Goal: Task Accomplishment & Management: Manage account settings

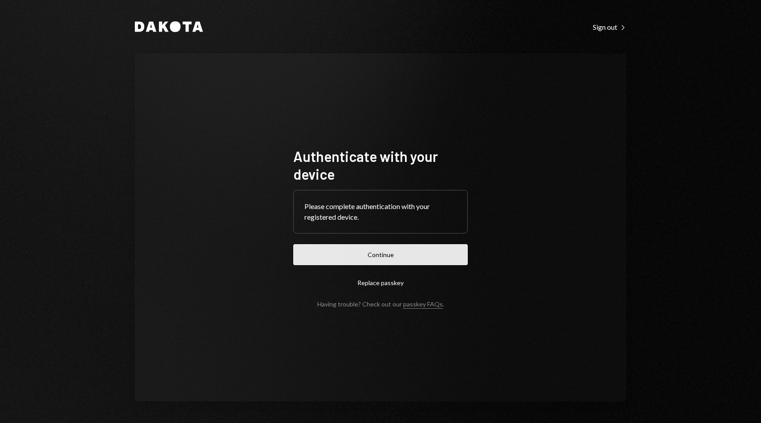
click at [396, 259] on button "Continue" at bounding box center [380, 254] width 174 height 21
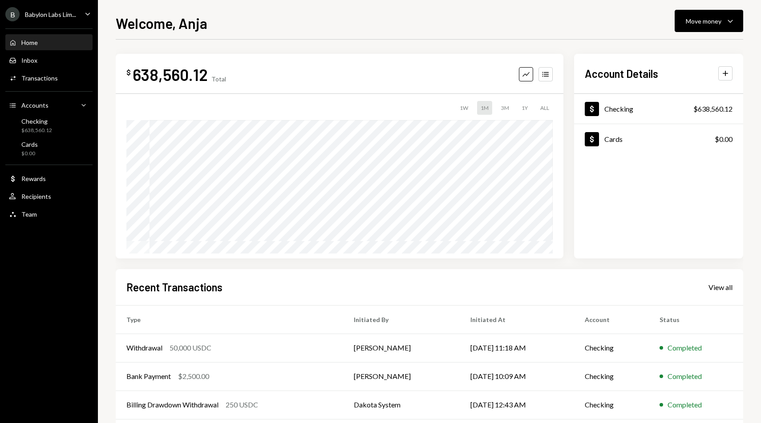
click at [58, 19] on div "B Babylon Labs Lim..." at bounding box center [40, 14] width 71 height 14
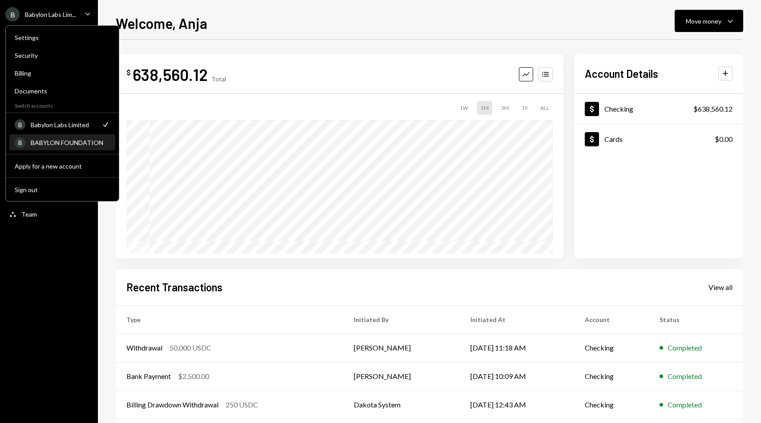
click at [69, 140] on div "BABYLON FOUNDATION" at bounding box center [70, 143] width 79 height 8
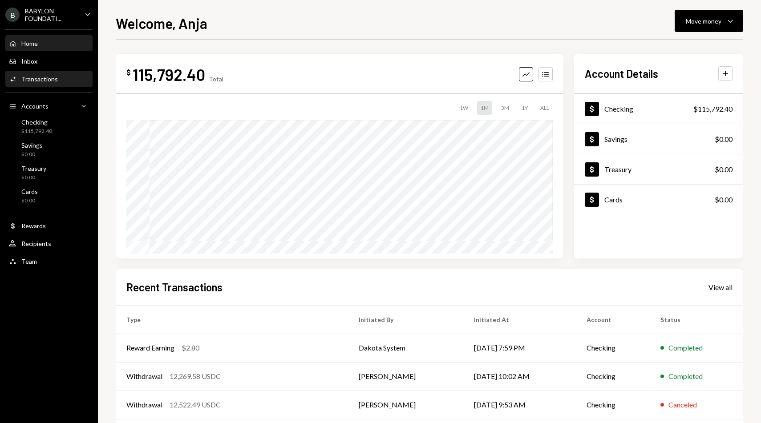
click at [28, 80] on div "Transactions" at bounding box center [39, 79] width 36 height 8
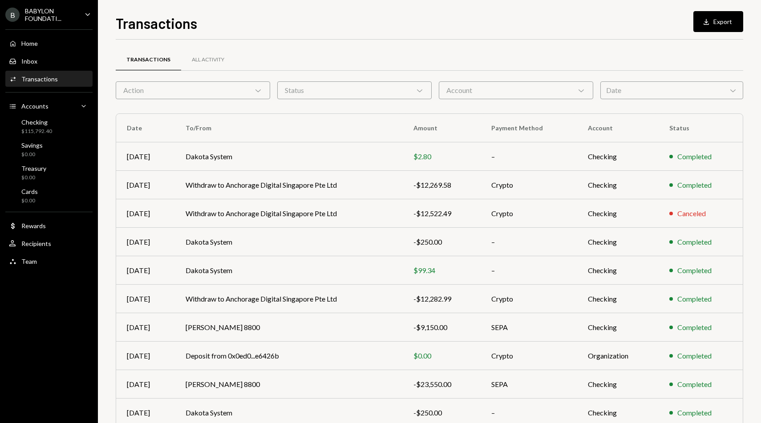
click at [650, 86] on div "Date Chevron Down" at bounding box center [671, 90] width 143 height 18
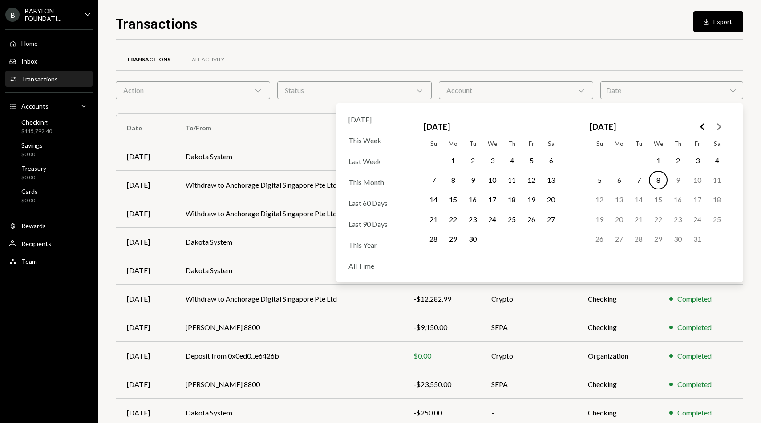
click at [702, 128] on polygon "Go to the Previous Month" at bounding box center [702, 126] width 4 height 7
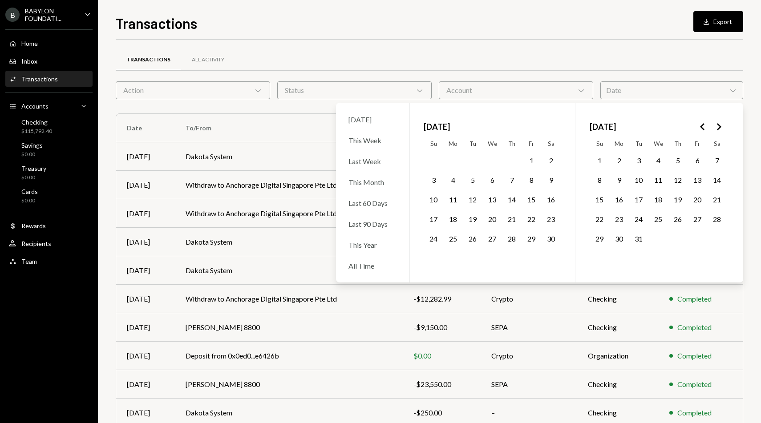
click at [718, 129] on polygon "Go to the Next Month" at bounding box center [719, 126] width 4 height 7
click at [548, 178] on button "11" at bounding box center [551, 180] width 19 height 19
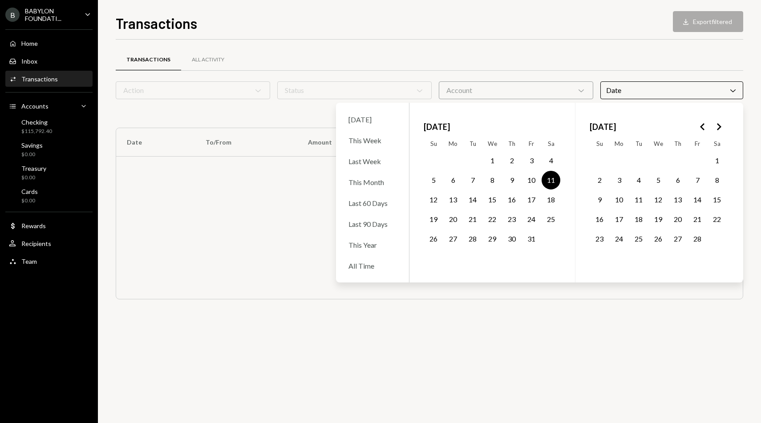
click at [554, 174] on button "11" at bounding box center [551, 180] width 19 height 19
click at [554, 179] on button "11" at bounding box center [551, 180] width 19 height 19
click at [515, 41] on div "Transactions All Activity Action Chevron Down Status Chevron Down Account Chevr…" at bounding box center [430, 179] width 628 height 278
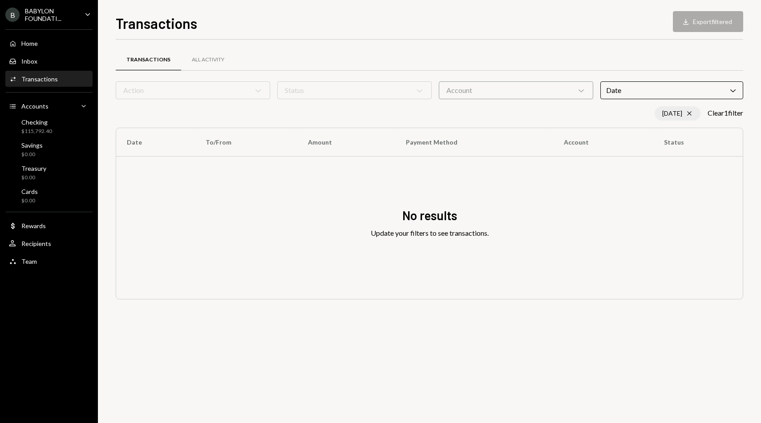
click at [681, 113] on div "01/11/25 Cross" at bounding box center [678, 113] width 46 height 14
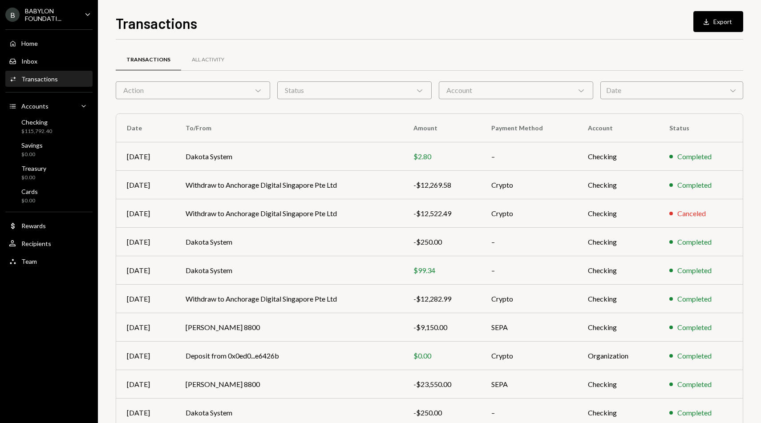
click at [639, 89] on div "Date Chevron Down" at bounding box center [671, 90] width 143 height 18
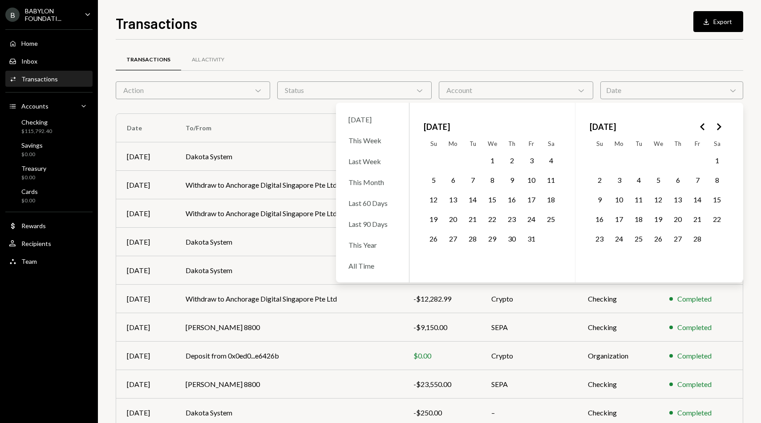
click at [550, 51] on div "Transactions All Activity" at bounding box center [430, 60] width 628 height 23
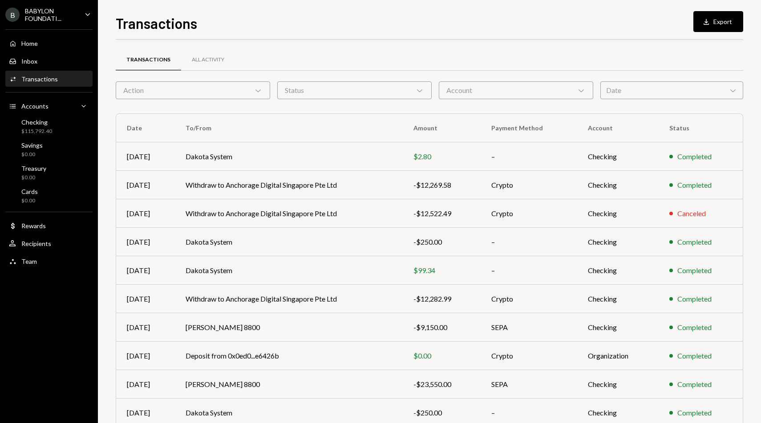
scroll to position [41, 0]
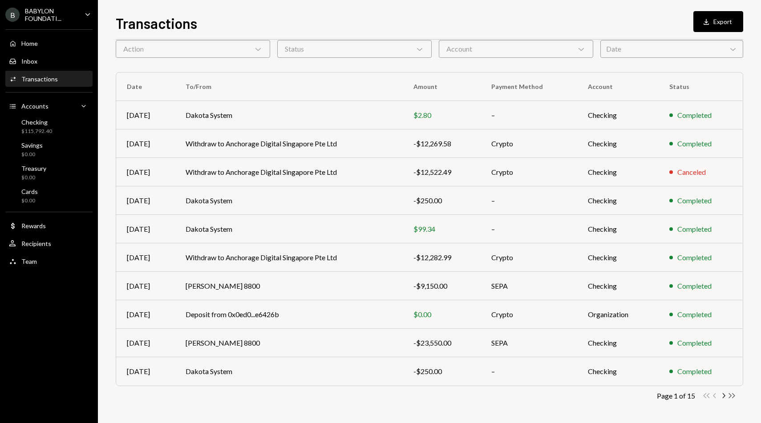
click at [733, 392] on icon "Double Arrow Right" at bounding box center [732, 396] width 8 height 8
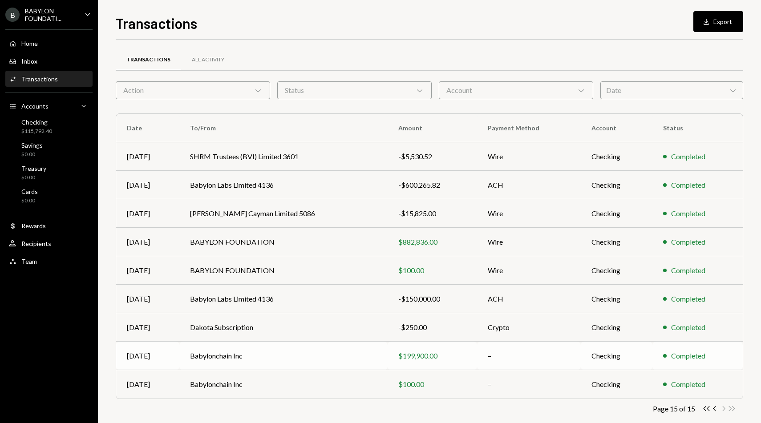
scroll to position [13, 0]
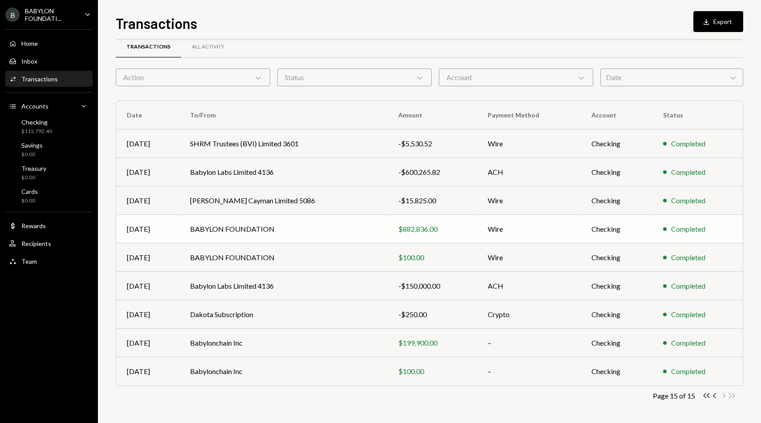
click at [270, 228] on td "BABYLON FOUNDATION" at bounding box center [283, 229] width 208 height 28
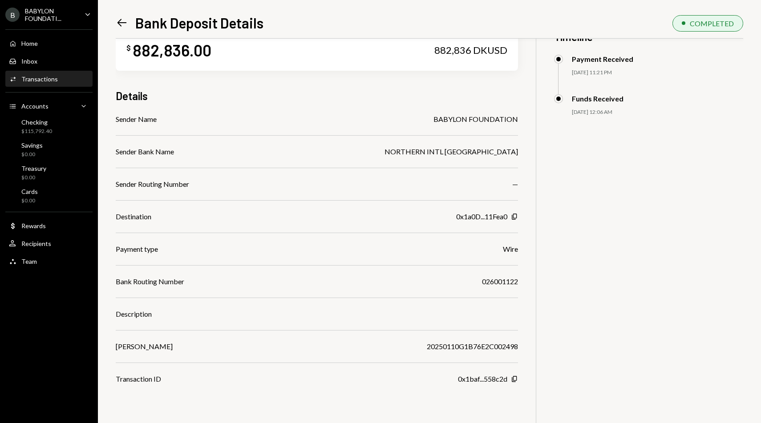
scroll to position [39, 0]
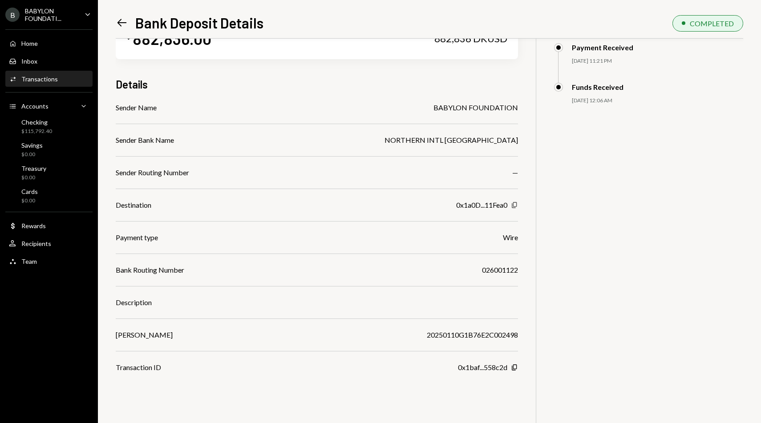
click at [516, 204] on icon "Copy" at bounding box center [514, 205] width 7 height 7
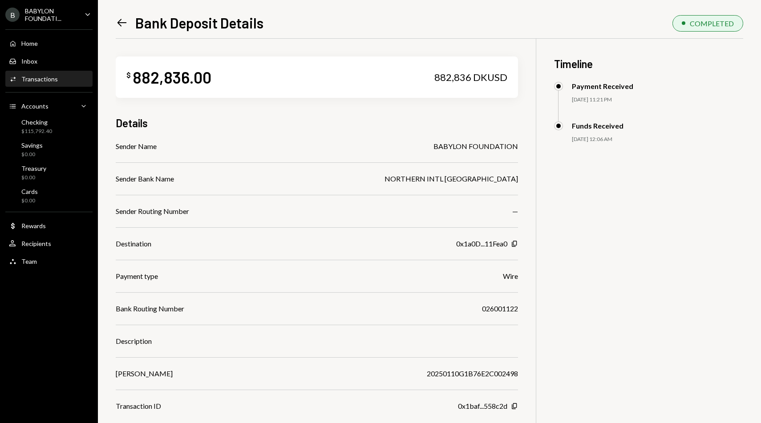
click at [123, 27] on icon "Left Arrow" at bounding box center [122, 22] width 12 height 12
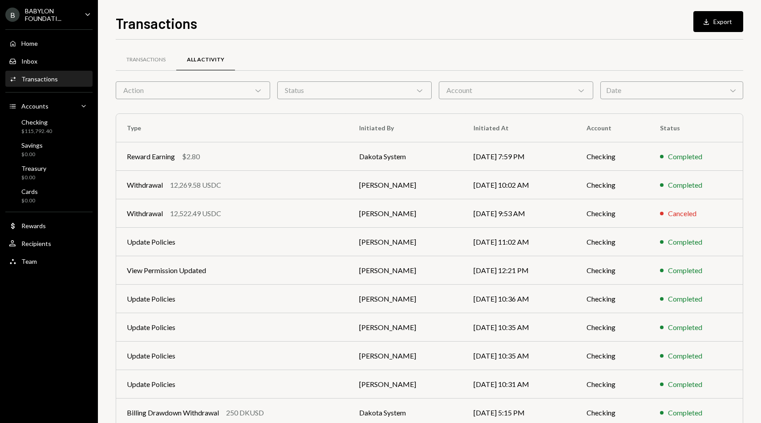
click at [612, 92] on div "Date Chevron Down" at bounding box center [671, 90] width 143 height 18
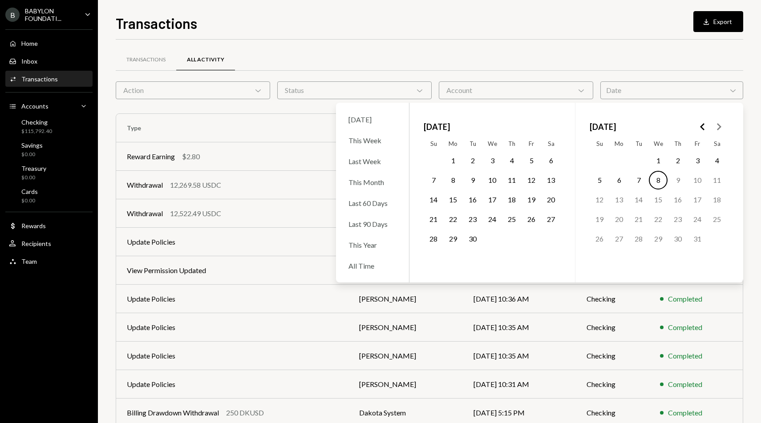
click at [705, 127] on icon "Go to the Previous Month" at bounding box center [702, 127] width 11 height 11
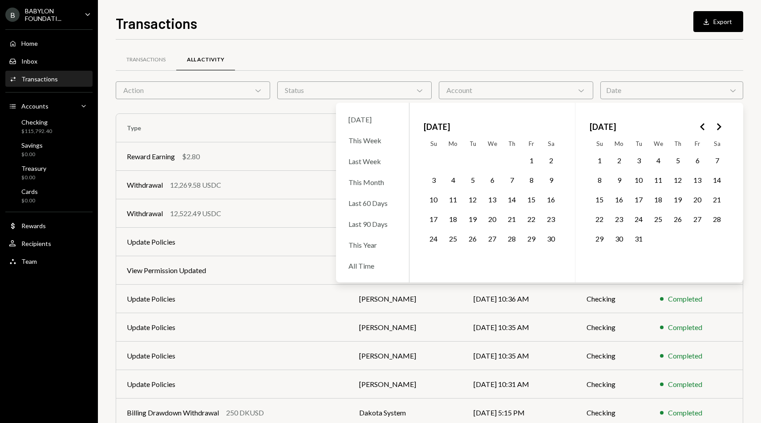
click at [716, 130] on icon "Go to the Next Month" at bounding box center [719, 127] width 11 height 11
click at [493, 163] on button "1" at bounding box center [492, 160] width 19 height 19
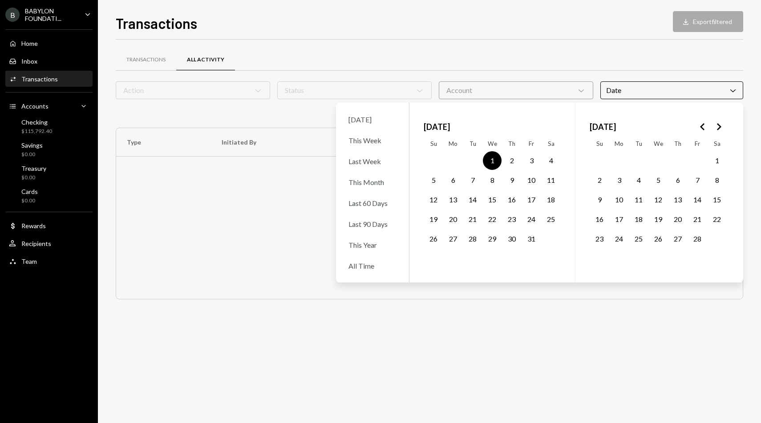
click at [492, 157] on button "1" at bounding box center [492, 160] width 19 height 19
click at [705, 124] on icon "Go to the Previous Month" at bounding box center [702, 127] width 11 height 11
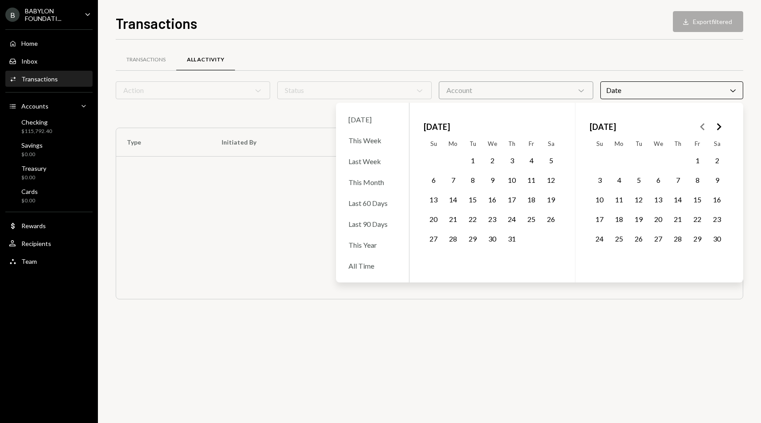
click at [705, 124] on icon "Go to the Previous Month" at bounding box center [702, 127] width 11 height 11
click at [702, 124] on icon "Go to the Previous Month" at bounding box center [702, 127] width 11 height 11
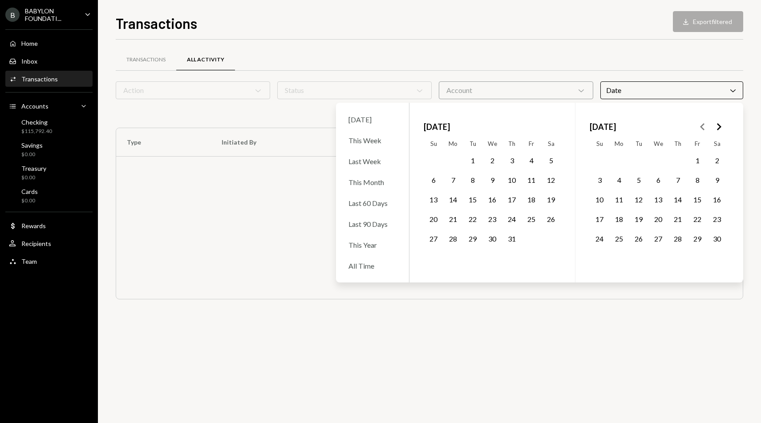
click at [724, 128] on button "Go to the Next Month" at bounding box center [719, 127] width 16 height 16
click at [722, 128] on icon "Go to the Next Month" at bounding box center [719, 127] width 11 height 11
click at [695, 126] on button "Go to the Previous Month" at bounding box center [703, 127] width 16 height 16
click at [696, 238] on button "31" at bounding box center [697, 239] width 19 height 19
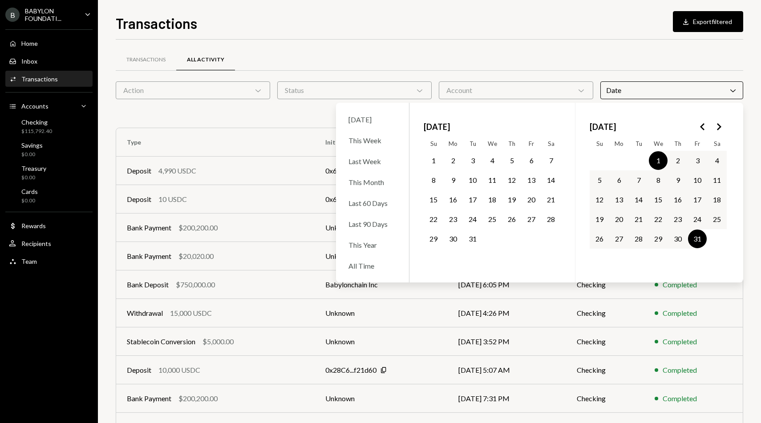
click at [487, 40] on div "Transactions All Activity Action Chevron Down Status Chevron Down Account Chevr…" at bounding box center [430, 259] width 628 height 439
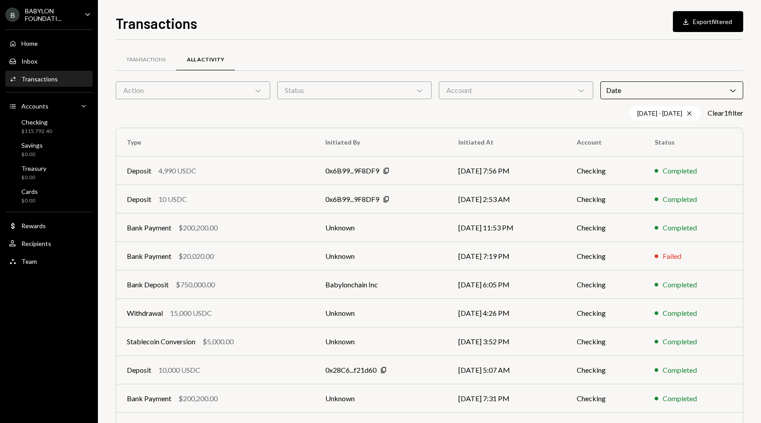
click at [263, 89] on div "Action Chevron Down" at bounding box center [193, 90] width 154 height 18
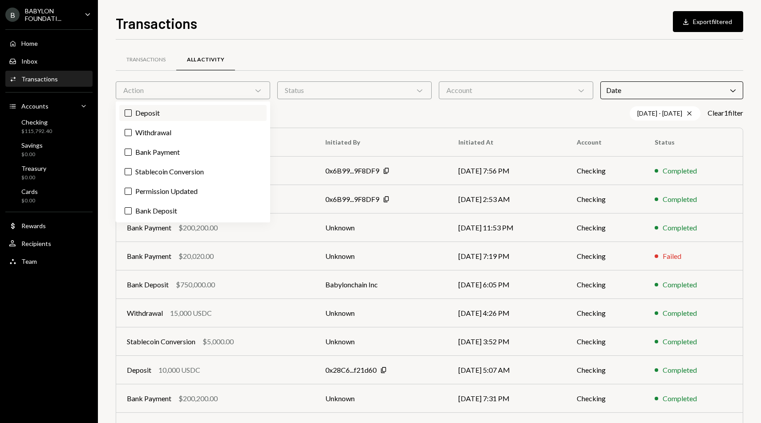
click at [165, 116] on label "Deposit" at bounding box center [192, 113] width 147 height 16
click at [132, 116] on button "Deposit" at bounding box center [128, 112] width 7 height 7
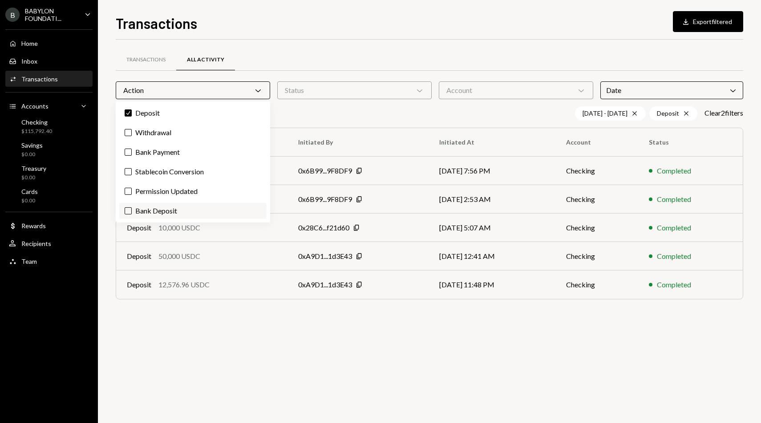
click at [166, 209] on label "Bank Deposit" at bounding box center [192, 211] width 147 height 16
click at [132, 209] on button "Bank Deposit" at bounding box center [128, 210] width 7 height 7
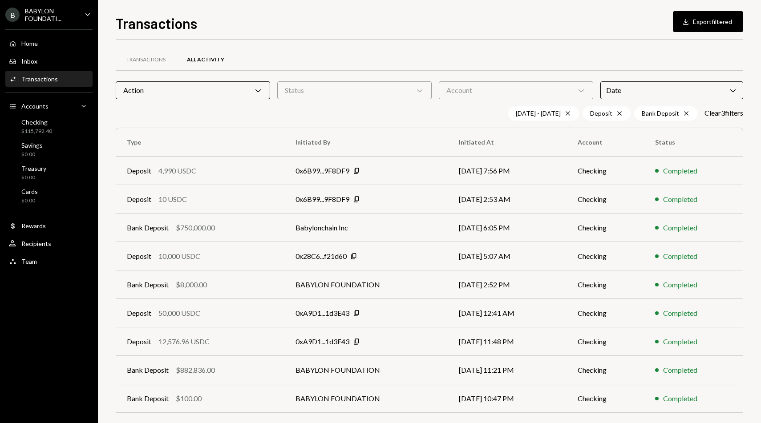
click at [299, 58] on div "Transactions All Activity" at bounding box center [430, 60] width 628 height 23
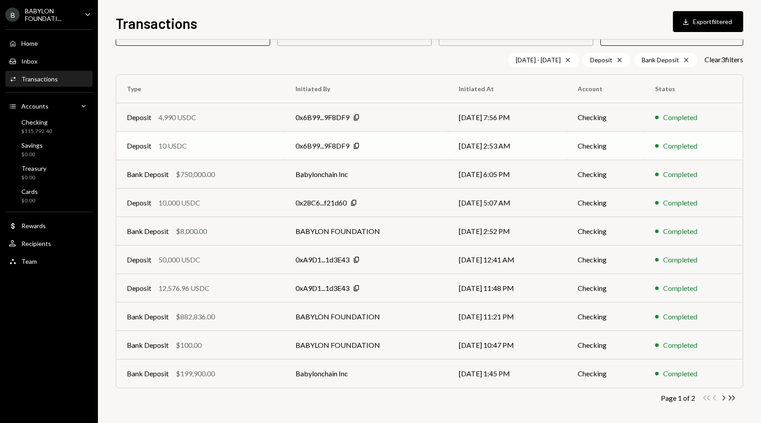
scroll to position [56, 0]
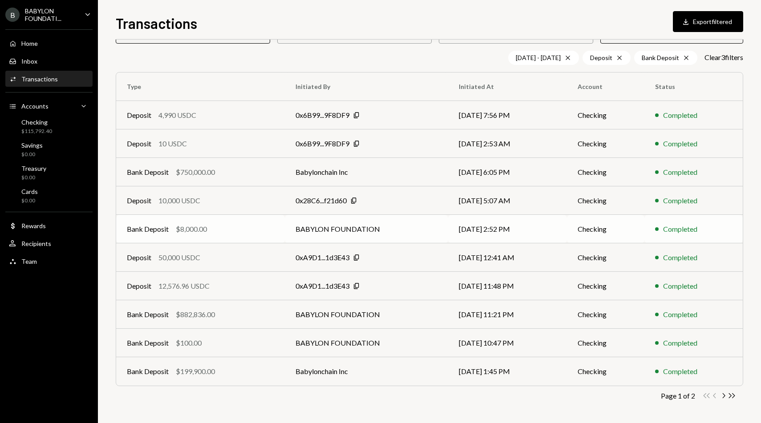
click at [312, 230] on td "BABYLON FOUNDATION" at bounding box center [366, 229] width 163 height 28
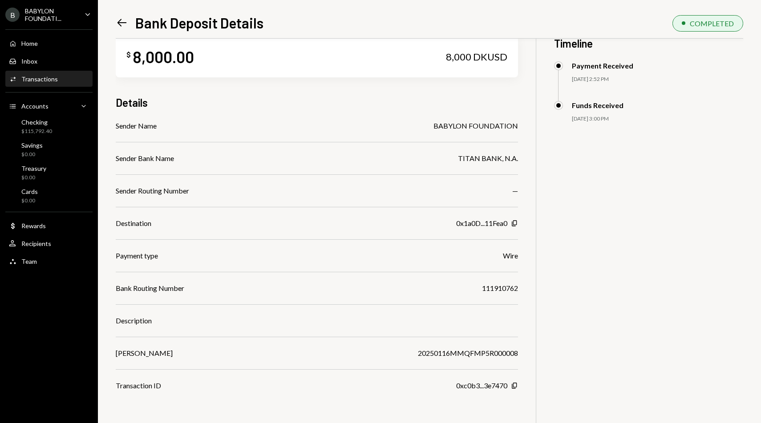
scroll to position [18, 0]
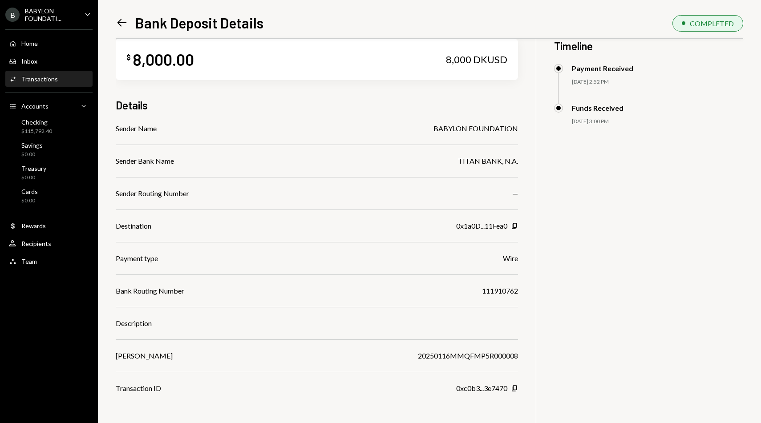
click at [120, 23] on icon "Left Arrow" at bounding box center [122, 22] width 12 height 12
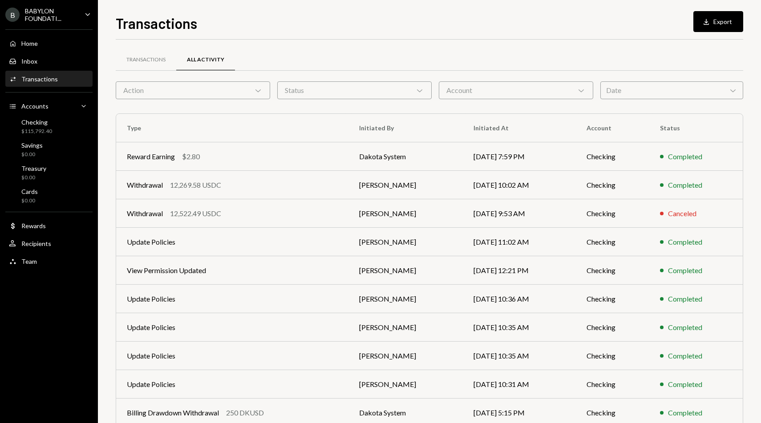
click at [658, 86] on div "Date Chevron Down" at bounding box center [671, 90] width 143 height 18
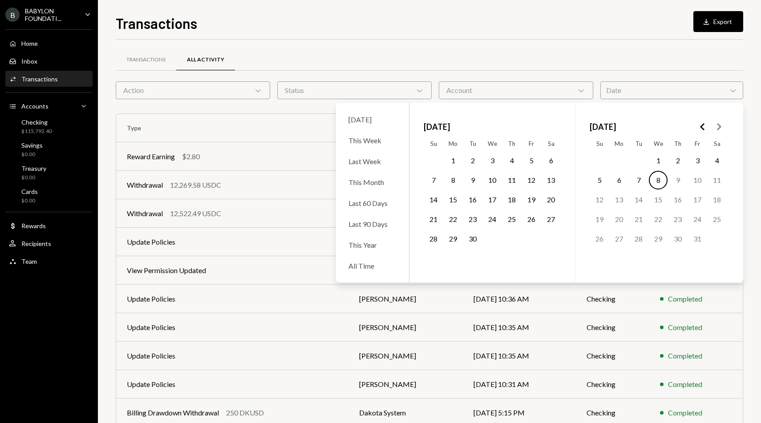
click at [701, 125] on icon "Go to the Previous Month" at bounding box center [702, 127] width 11 height 11
click at [484, 164] on button "1" at bounding box center [492, 160] width 19 height 19
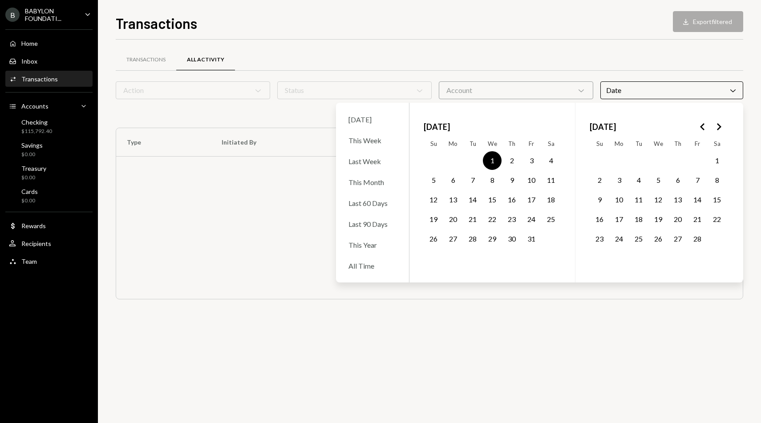
click at [532, 235] on button "31" at bounding box center [531, 239] width 19 height 19
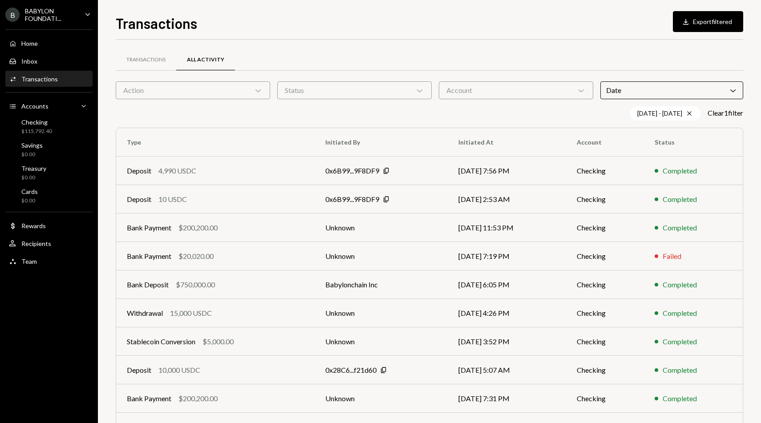
click at [259, 94] on icon "Chevron Down" at bounding box center [258, 90] width 9 height 9
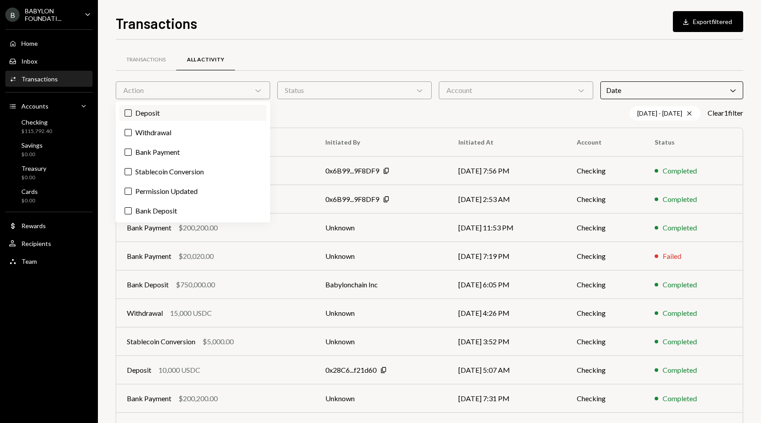
click at [184, 110] on label "Deposit" at bounding box center [192, 113] width 147 height 16
click at [132, 110] on button "Deposit" at bounding box center [128, 112] width 7 height 7
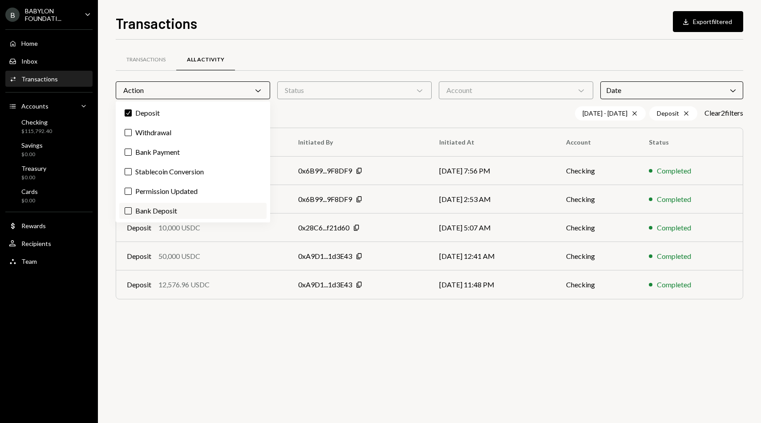
click at [181, 204] on label "Bank Deposit" at bounding box center [192, 211] width 147 height 16
click at [132, 207] on button "Bank Deposit" at bounding box center [128, 210] width 7 height 7
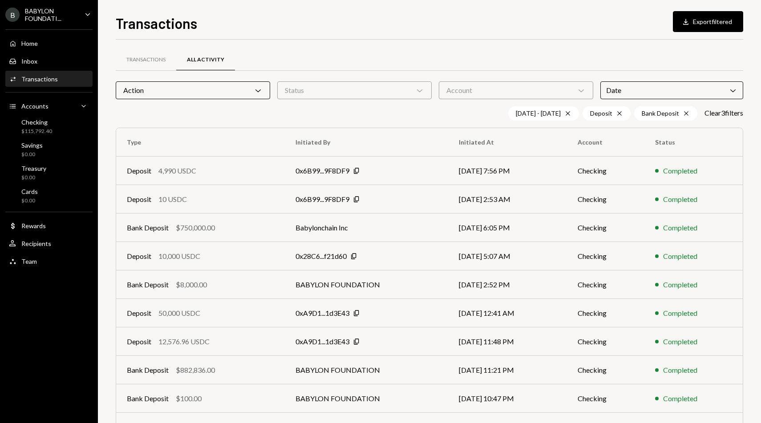
click at [351, 119] on div "01/01/25 - 01/31/25 Cross Deposit Cross Bank Deposit Cross Clear 3 filter s" at bounding box center [430, 113] width 628 height 14
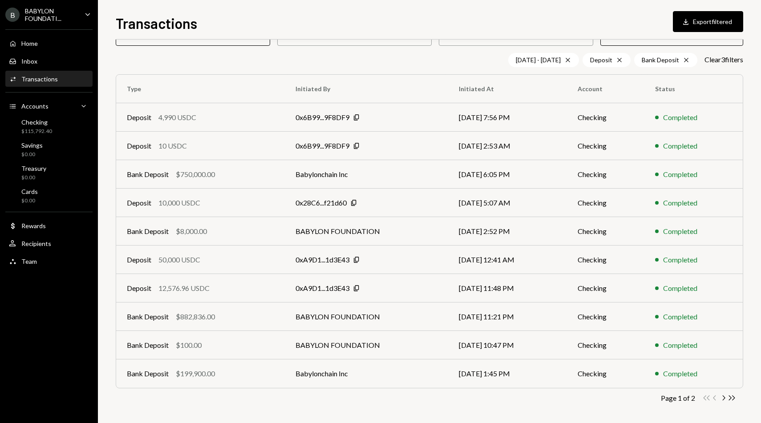
scroll to position [56, 0]
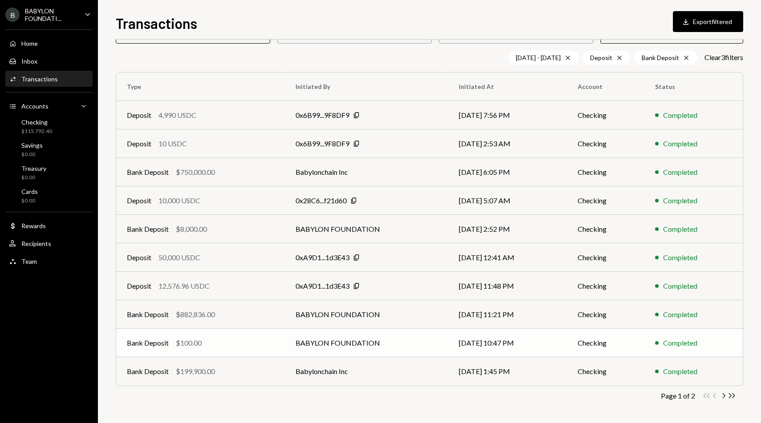
click at [304, 342] on td "BABYLON FOUNDATION" at bounding box center [366, 343] width 163 height 28
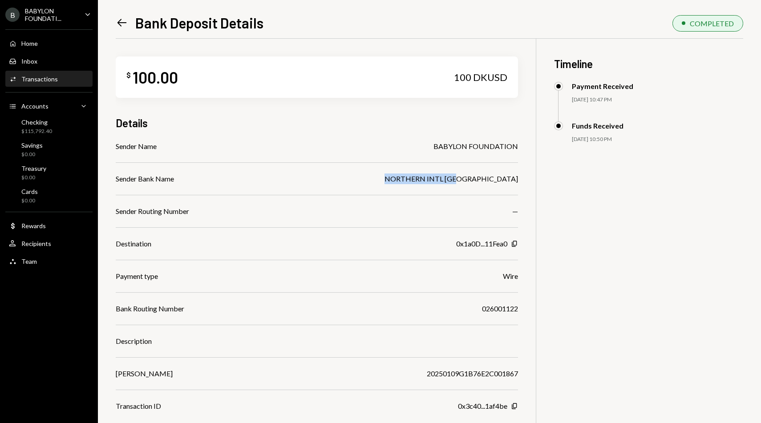
drag, startPoint x: 519, startPoint y: 179, endPoint x: 448, endPoint y: 179, distance: 70.8
click at [448, 179] on div "$ 100.00 100 DKUSD Details Sender Name BABYLON FOUNDATION Sender Bank Name NORT…" at bounding box center [430, 250] width 628 height 423
copy div "NORTHERN INTL NYC"
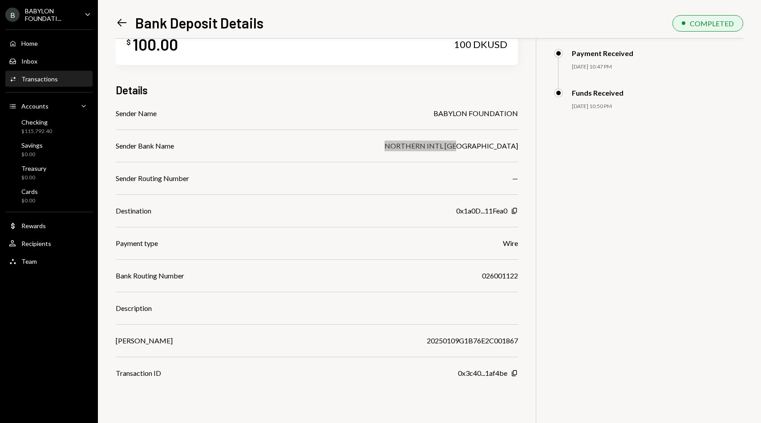
scroll to position [39, 0]
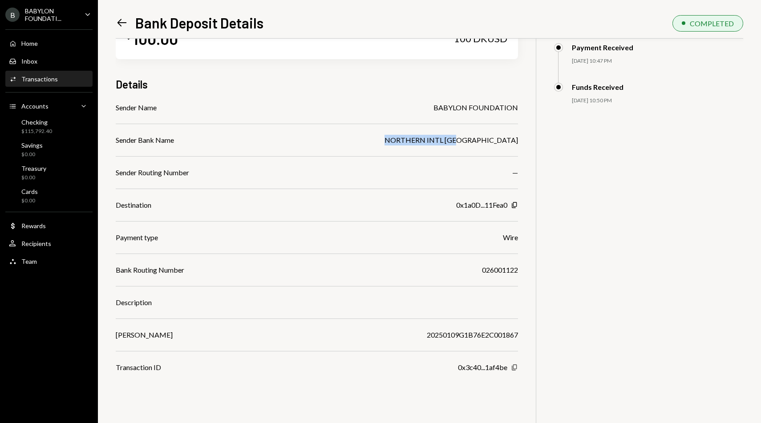
click at [515, 367] on icon "Copy" at bounding box center [514, 367] width 7 height 7
click at [496, 367] on div "0x3c40...1af4be" at bounding box center [482, 367] width 49 height 11
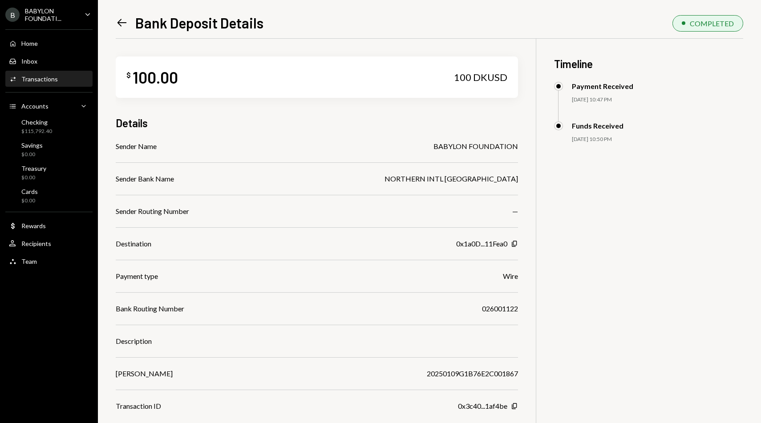
click at [121, 20] on icon at bounding box center [122, 23] width 9 height 8
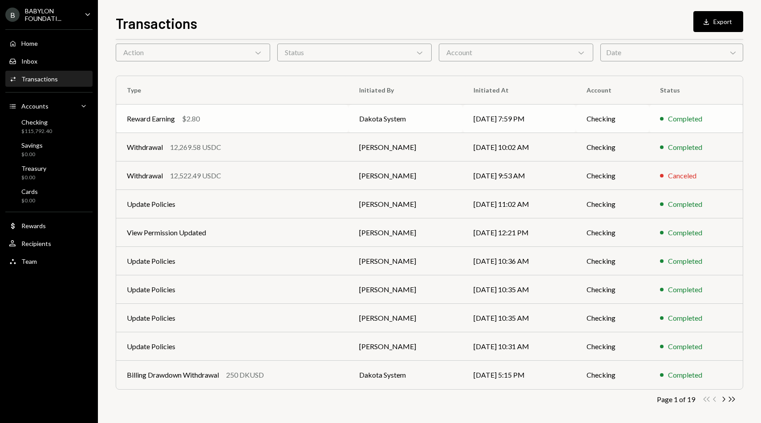
scroll to position [41, 0]
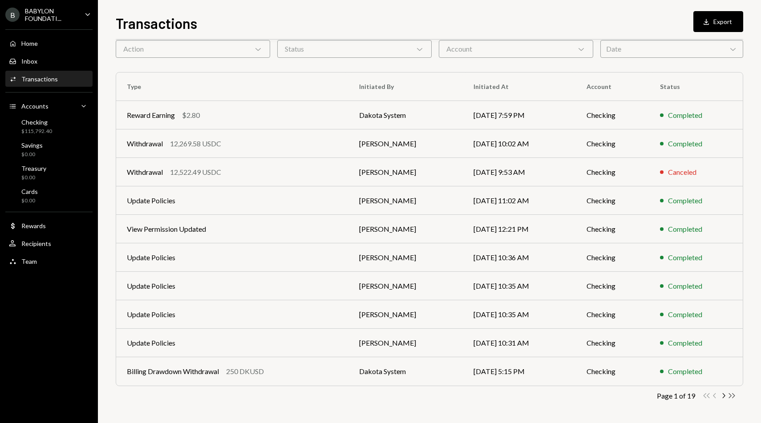
click at [731, 393] on icon "Double Arrow Right" at bounding box center [732, 396] width 8 height 8
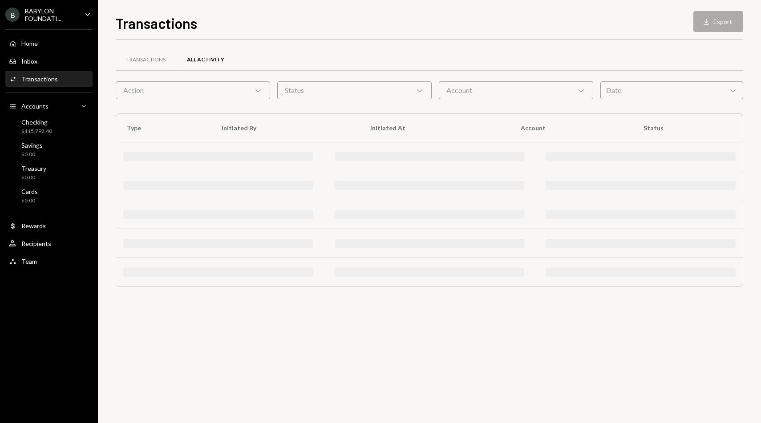
scroll to position [0, 0]
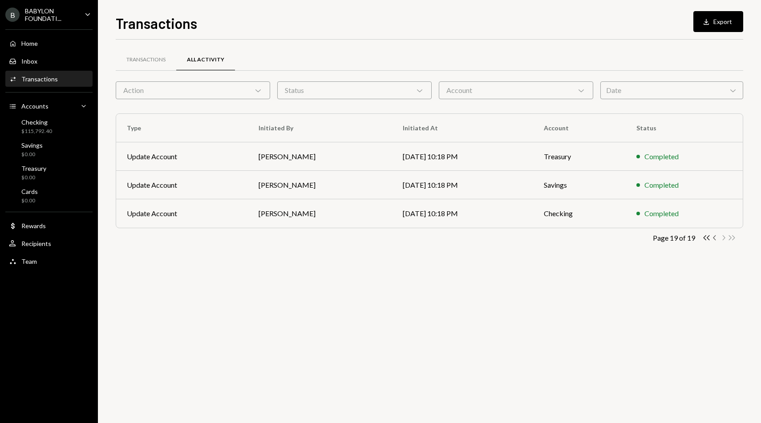
click at [715, 240] on icon "button" at bounding box center [714, 237] width 3 height 5
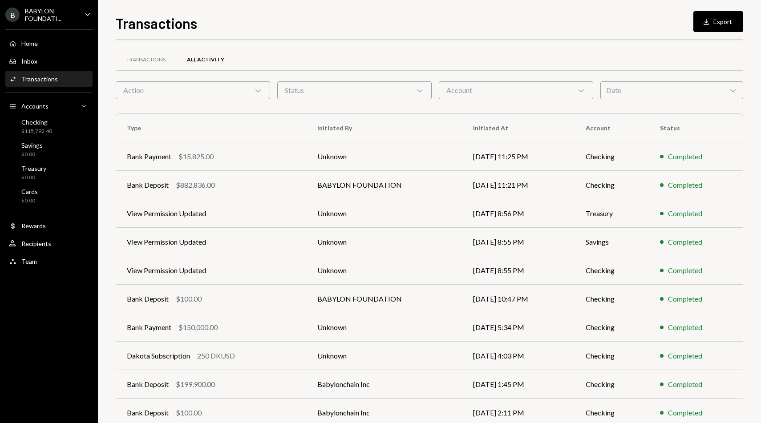
scroll to position [41, 0]
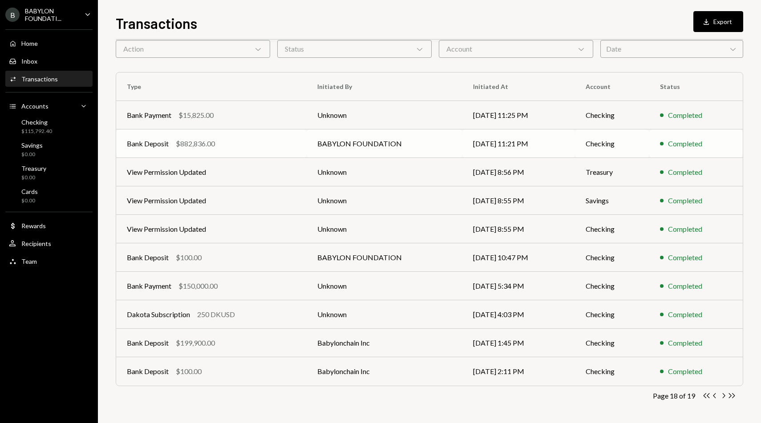
click at [202, 144] on div "$882,836.00" at bounding box center [195, 143] width 39 height 11
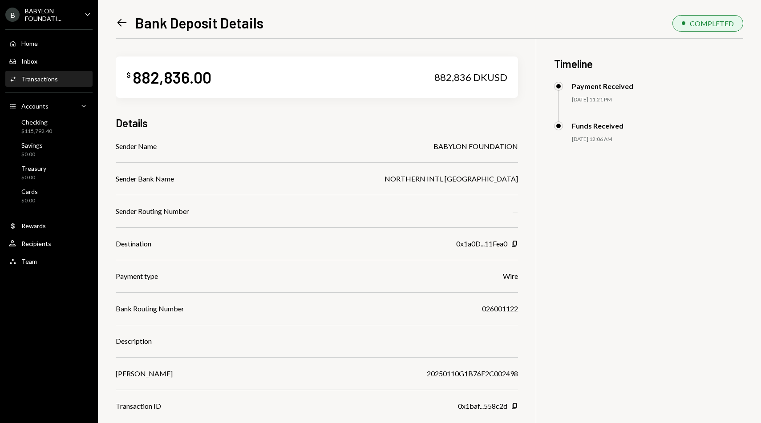
click at [121, 21] on icon "Left Arrow" at bounding box center [122, 22] width 12 height 12
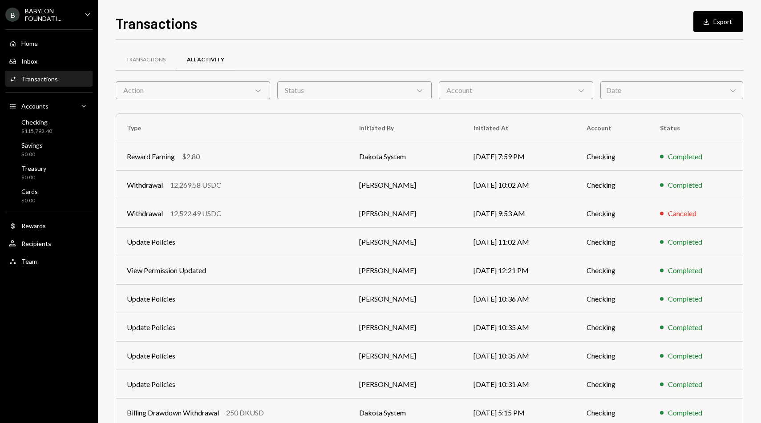
click at [634, 92] on div "Date Chevron Down" at bounding box center [671, 90] width 143 height 18
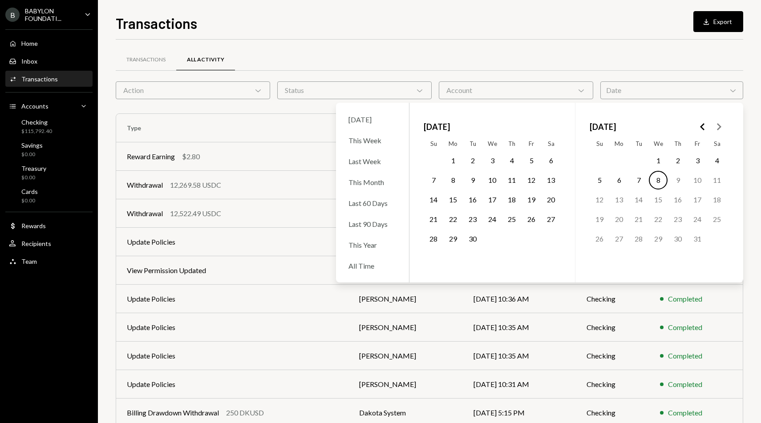
click at [702, 130] on icon "Go to the Previous Month" at bounding box center [702, 127] width 11 height 11
click at [719, 163] on button "1" at bounding box center [717, 160] width 19 height 19
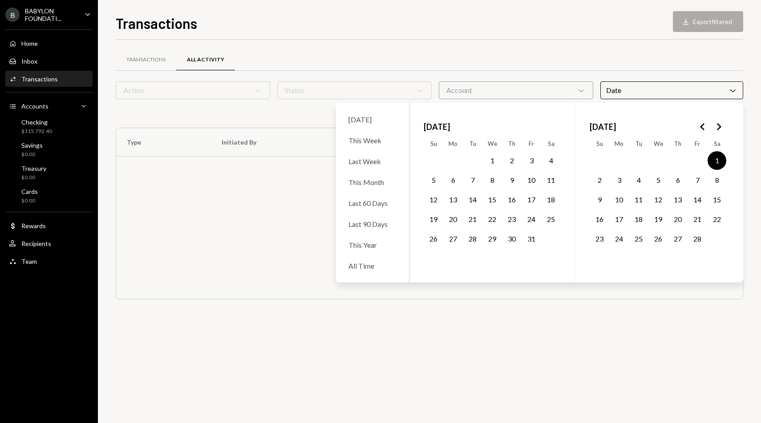
click at [698, 237] on button "28" at bounding box center [697, 239] width 19 height 19
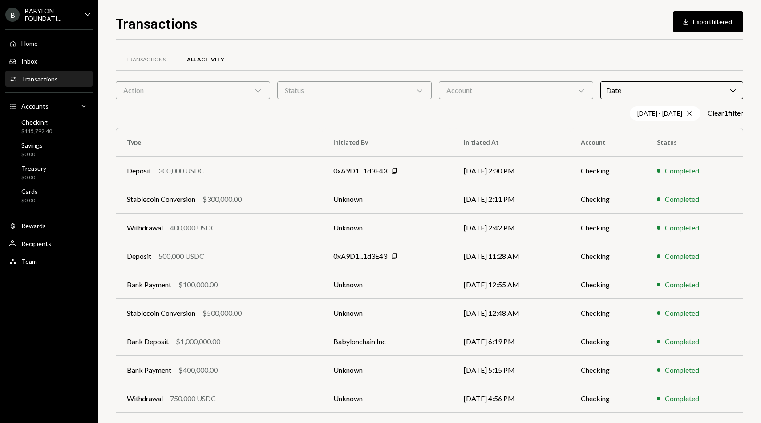
click at [598, 66] on div "Transactions All Activity" at bounding box center [430, 60] width 628 height 23
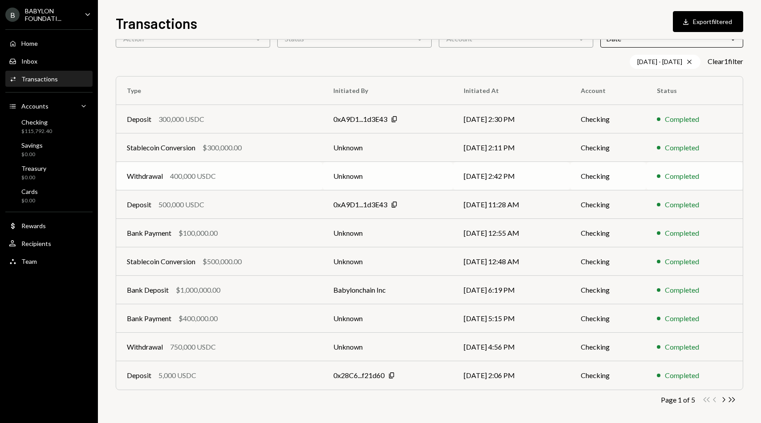
scroll to position [56, 0]
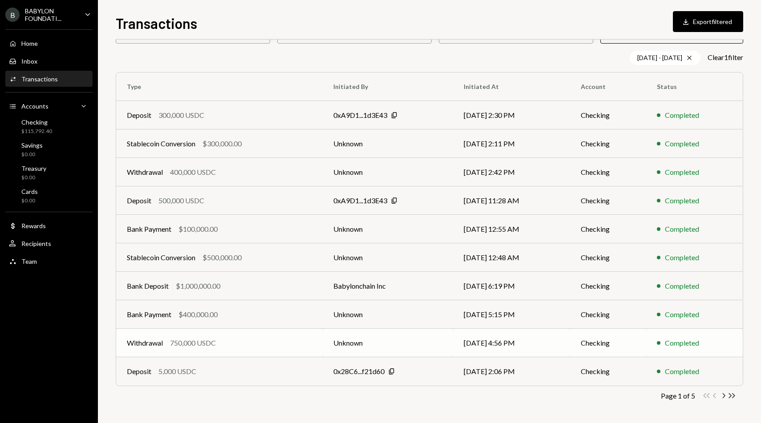
click at [191, 343] on div "750,000 USDC" at bounding box center [193, 343] width 46 height 11
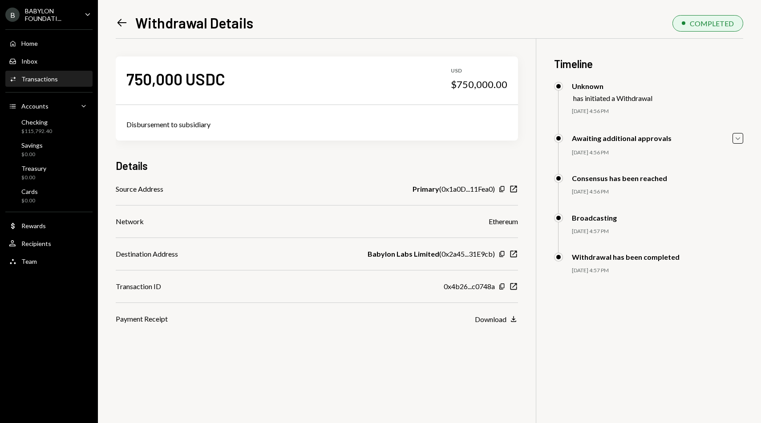
click at [121, 26] on icon at bounding box center [122, 23] width 9 height 8
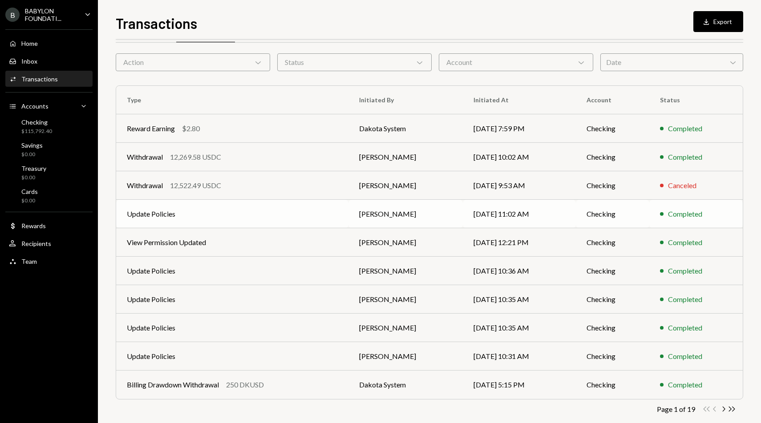
scroll to position [41, 0]
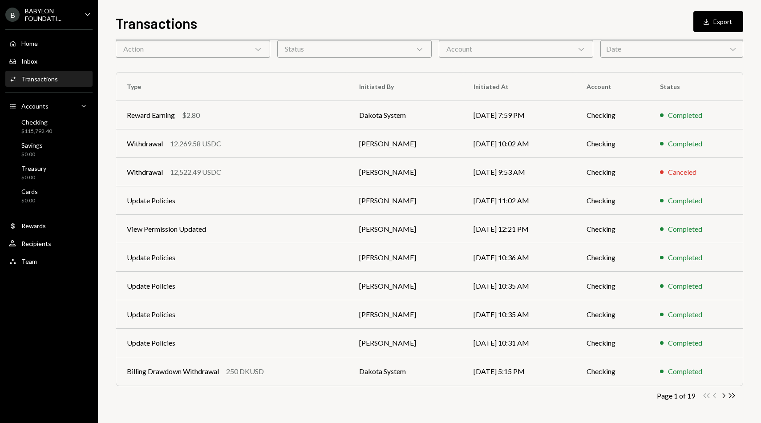
click at [624, 46] on div "Date Chevron Down" at bounding box center [671, 49] width 143 height 18
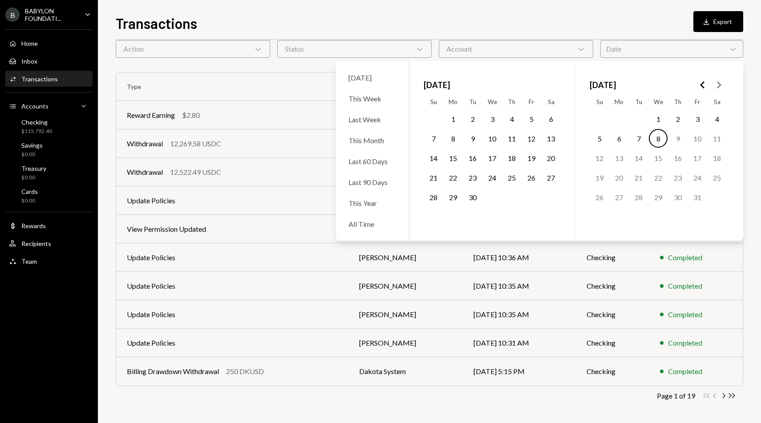
click at [700, 85] on icon "Go to the Previous Month" at bounding box center [702, 85] width 11 height 11
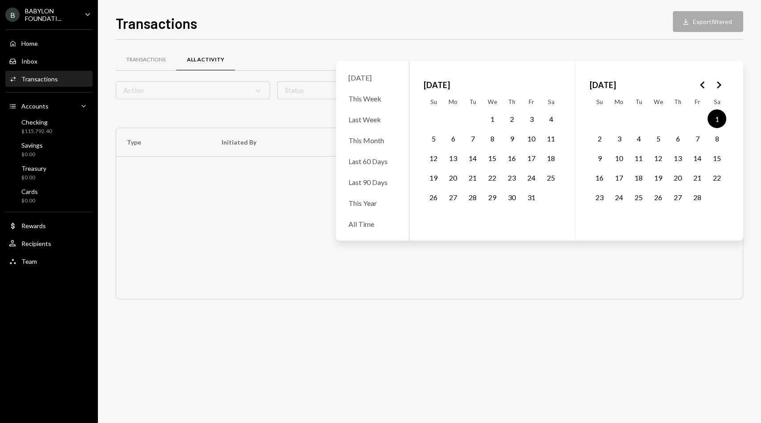
click at [698, 192] on button "28" at bounding box center [697, 197] width 19 height 19
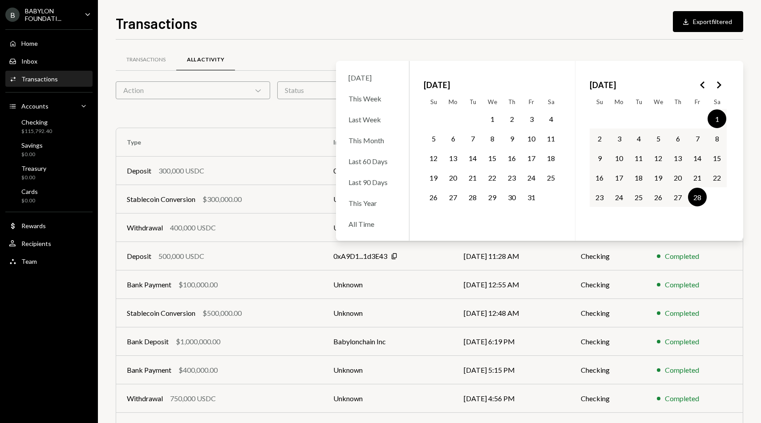
click at [257, 120] on div "02/01/25 - 02/28/25 Cross Clear 1 filter" at bounding box center [430, 113] width 628 height 14
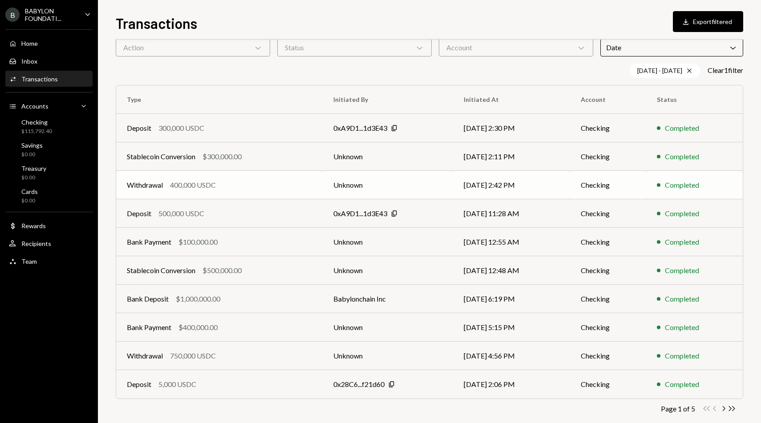
scroll to position [56, 0]
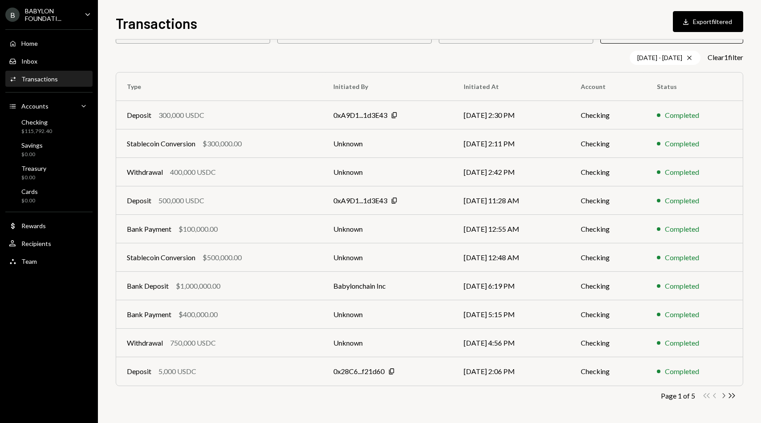
click at [724, 393] on icon "Chevron Right" at bounding box center [723, 396] width 8 height 8
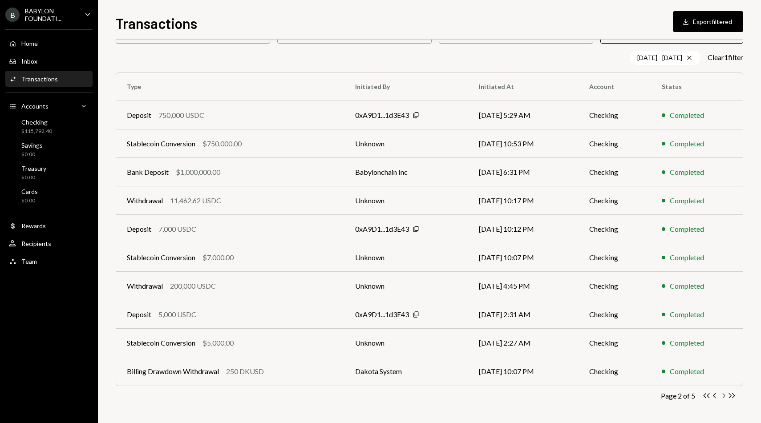
click at [723, 395] on icon "Chevron Right" at bounding box center [723, 396] width 8 height 8
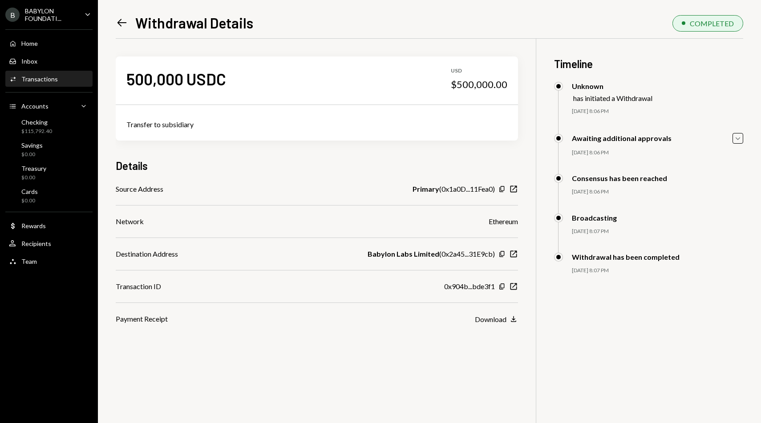
click at [119, 24] on icon at bounding box center [122, 23] width 9 height 8
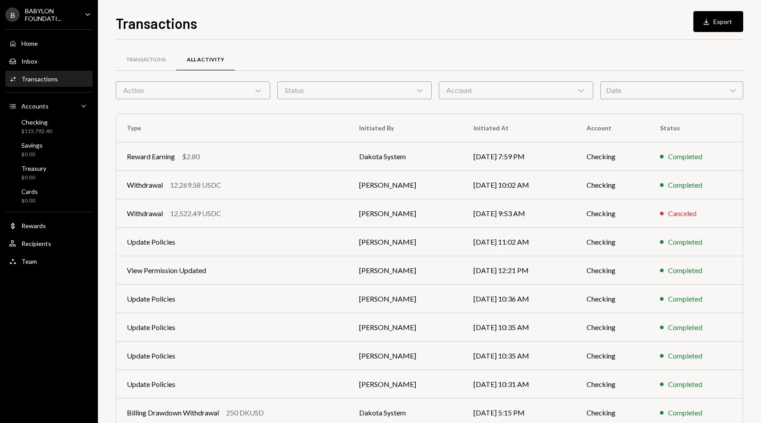
click at [634, 92] on div "Date Chevron Down" at bounding box center [671, 90] width 143 height 18
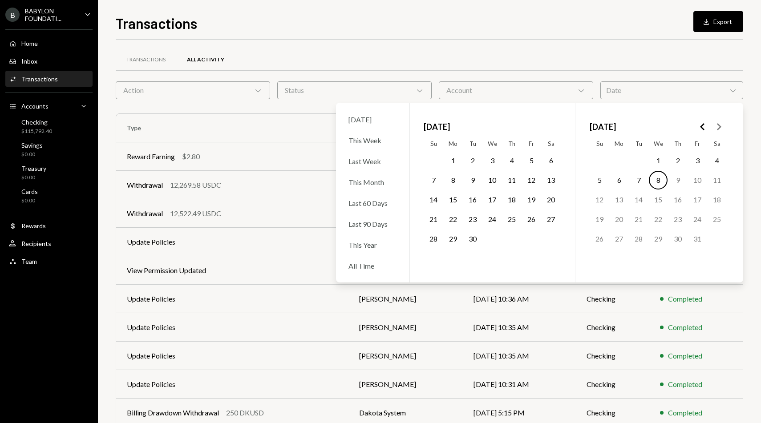
click at [691, 124] on div "[DATE]" at bounding box center [658, 127] width 137 height 20
click at [699, 125] on icon "Go to the Previous Month" at bounding box center [702, 127] width 11 height 11
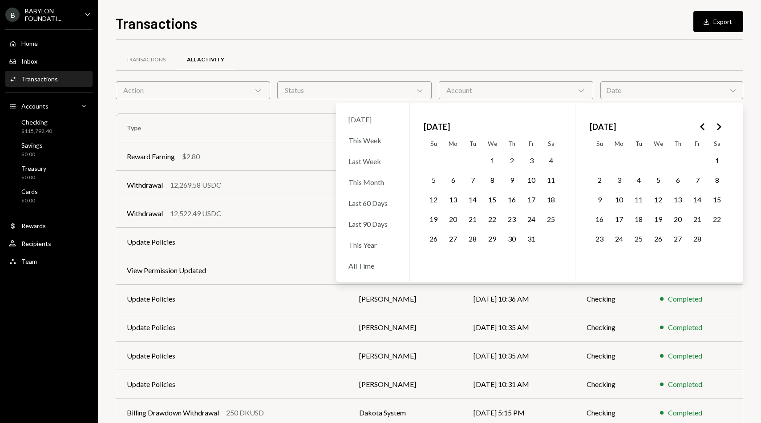
click at [699, 125] on icon "Go to the Previous Month" at bounding box center [702, 127] width 11 height 11
click at [722, 130] on icon "Go to the Next Month" at bounding box center [719, 127] width 11 height 11
click at [720, 162] on button "1" at bounding box center [717, 160] width 19 height 19
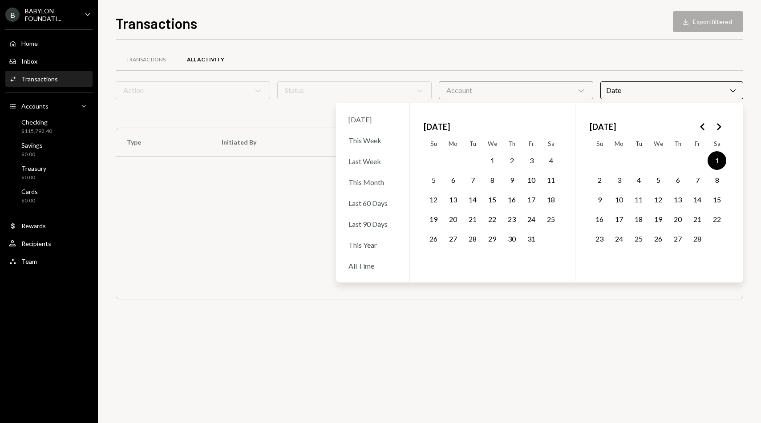
click at [695, 242] on button "28" at bounding box center [697, 239] width 19 height 19
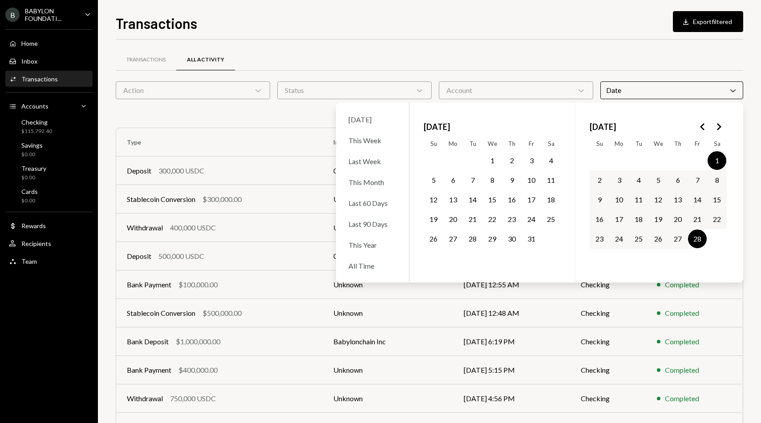
click at [590, 65] on div "Transactions All Activity" at bounding box center [430, 60] width 628 height 23
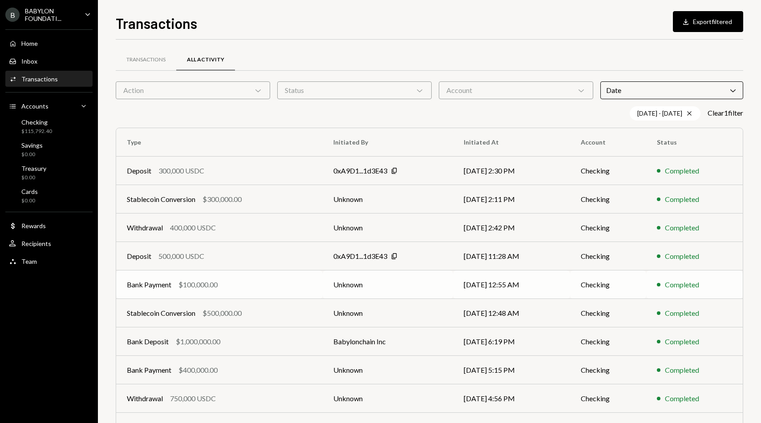
scroll to position [56, 0]
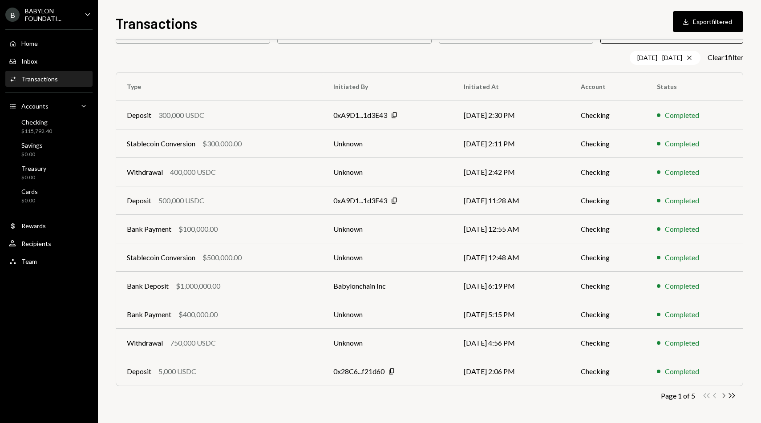
click at [722, 396] on icon "Chevron Right" at bounding box center [723, 396] width 8 height 8
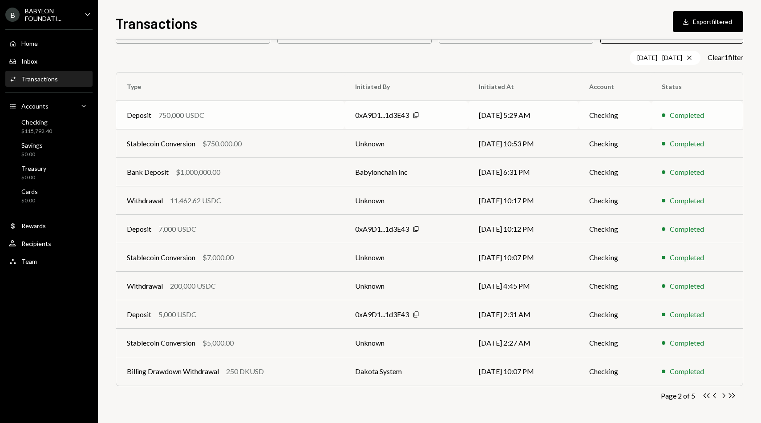
click at [187, 117] on div "750,000 USDC" at bounding box center [181, 115] width 46 height 11
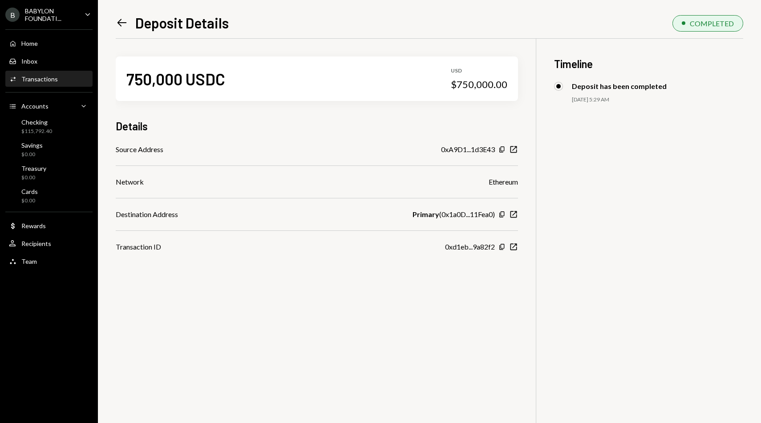
click at [122, 21] on icon "Left Arrow" at bounding box center [122, 22] width 12 height 12
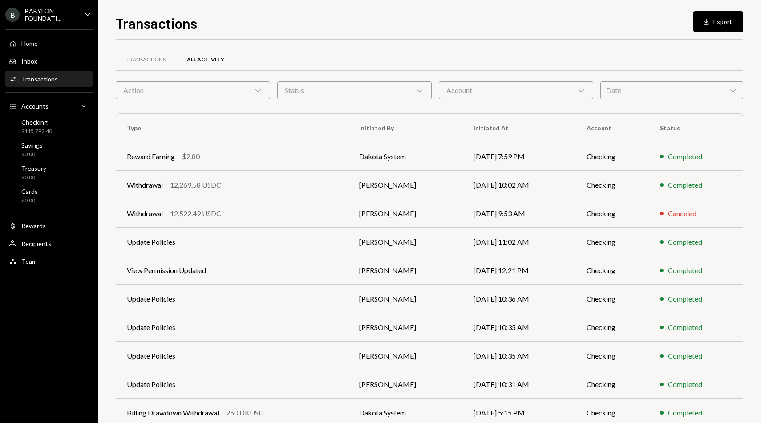
click at [619, 94] on div "Date Chevron Down" at bounding box center [671, 90] width 143 height 18
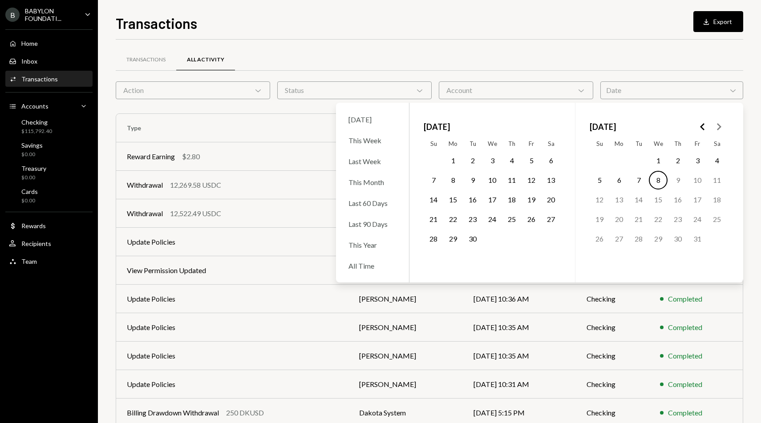
click at [702, 128] on polygon "Go to the Previous Month" at bounding box center [702, 126] width 4 height 7
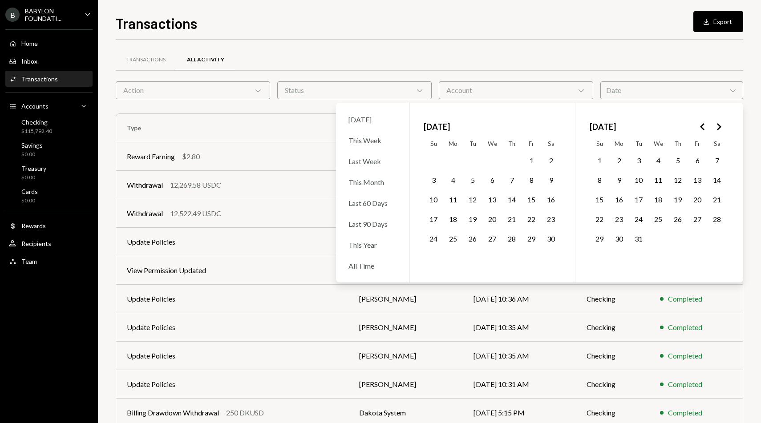
click at [716, 127] on icon "Go to the Next Month" at bounding box center [719, 127] width 11 height 11
click at [712, 163] on button "1" at bounding box center [717, 160] width 19 height 19
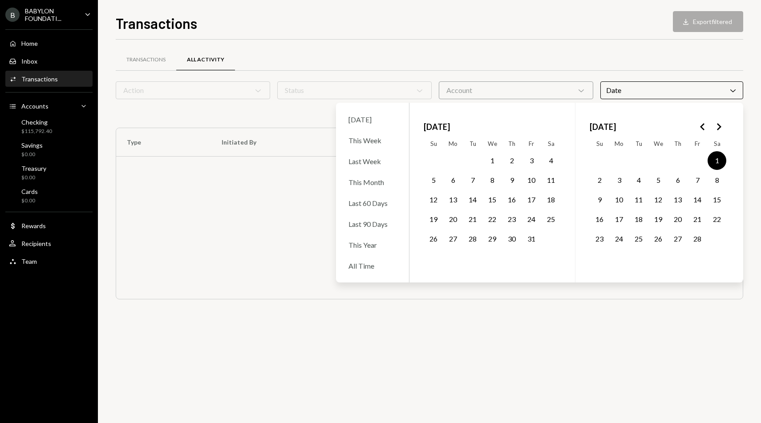
click at [697, 235] on button "28" at bounding box center [697, 239] width 19 height 19
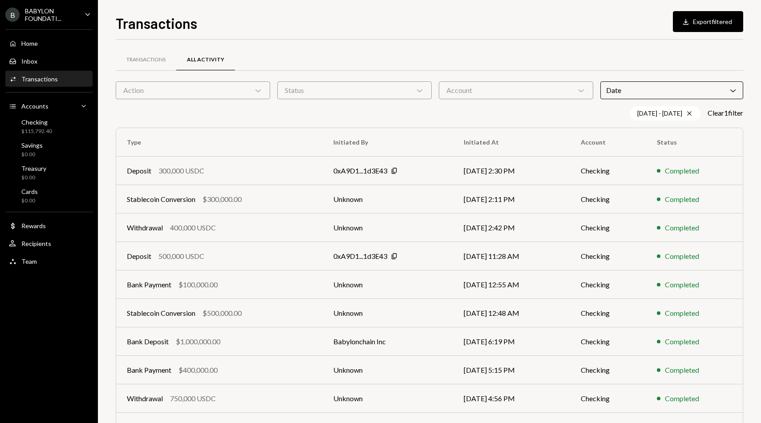
click at [549, 70] on div "Transactions All Activity" at bounding box center [430, 60] width 628 height 23
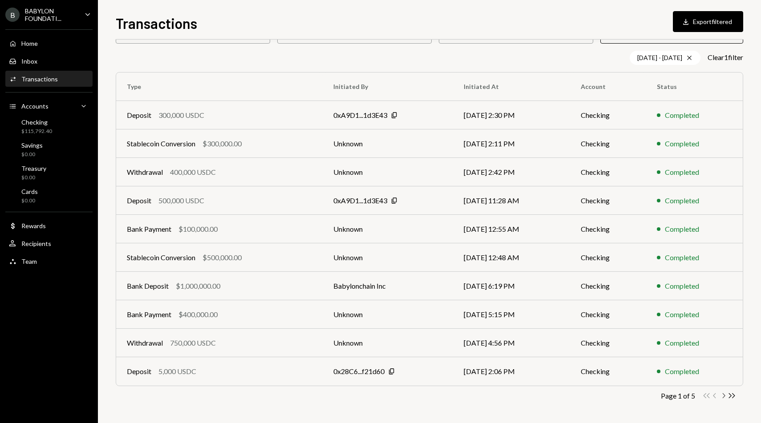
click at [725, 394] on icon "Chevron Right" at bounding box center [723, 396] width 8 height 8
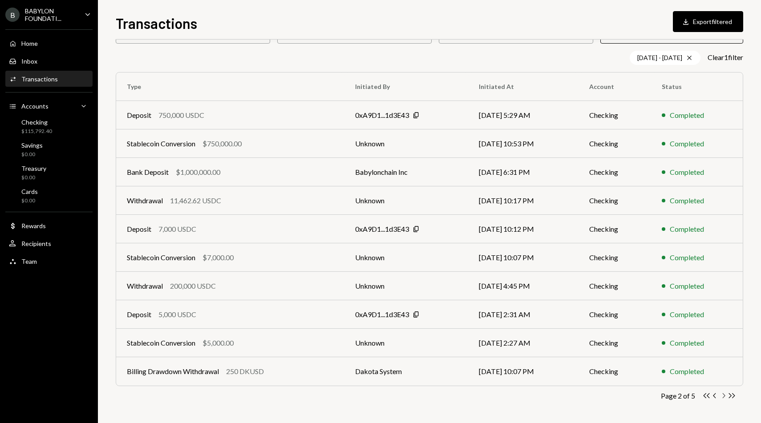
click at [725, 394] on icon "Chevron Right" at bounding box center [723, 396] width 8 height 8
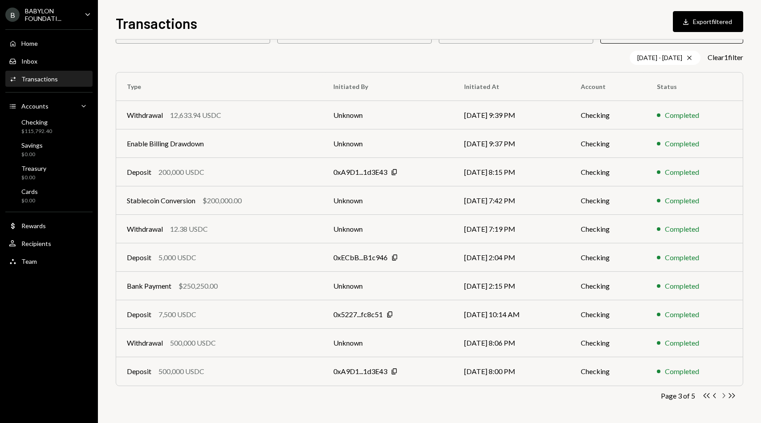
click at [724, 394] on icon "button" at bounding box center [724, 395] width 3 height 5
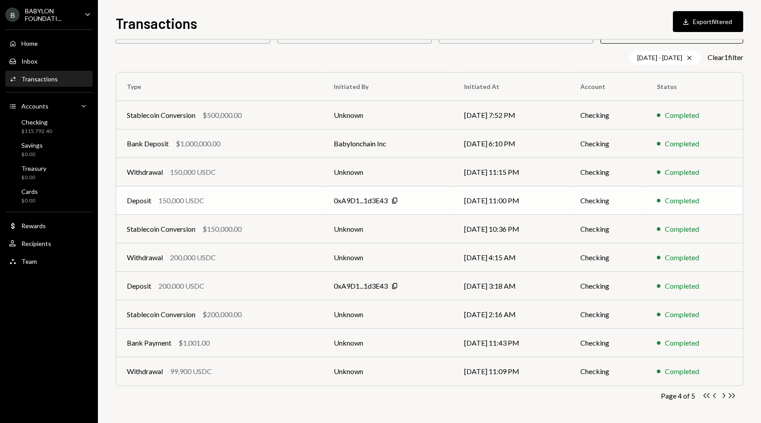
click at [181, 197] on div "150,000 USDC" at bounding box center [181, 200] width 46 height 11
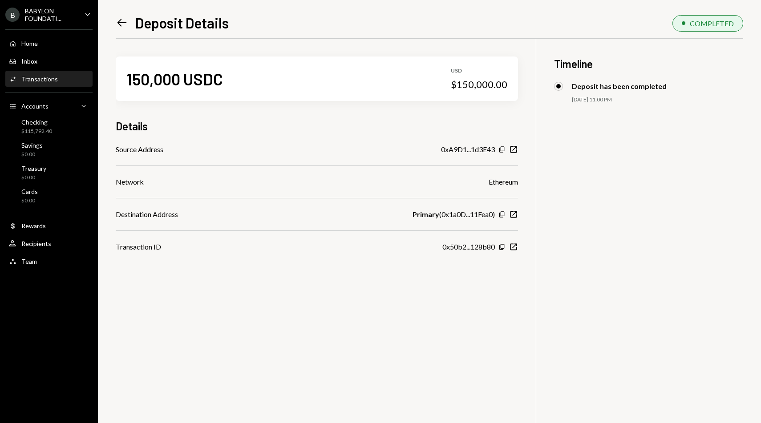
click at [118, 22] on icon at bounding box center [122, 23] width 9 height 8
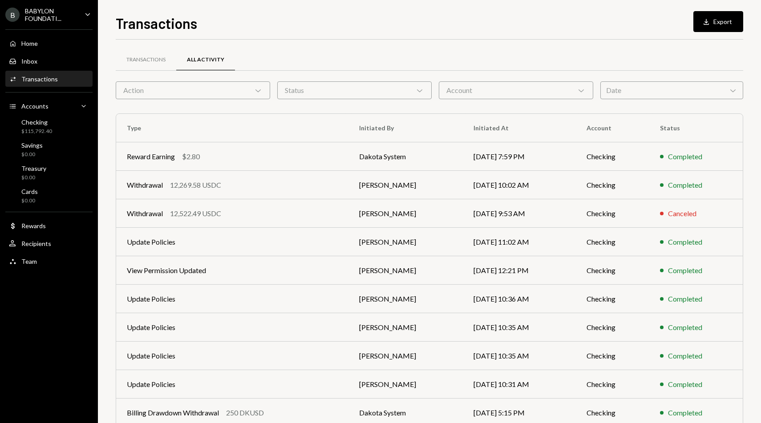
click at [634, 88] on div "Date Chevron Down" at bounding box center [671, 90] width 143 height 18
click at [634, 89] on div "Date Chevron Down" at bounding box center [671, 90] width 143 height 18
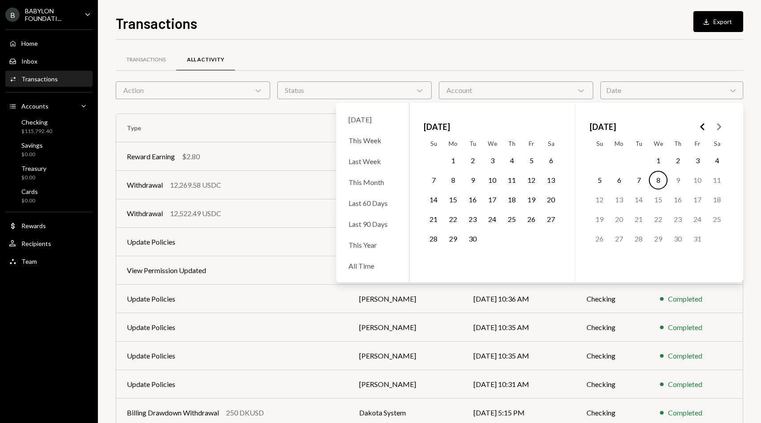
click at [705, 128] on icon "Go to the Previous Month" at bounding box center [702, 127] width 11 height 11
click at [544, 200] on button "15" at bounding box center [551, 200] width 19 height 19
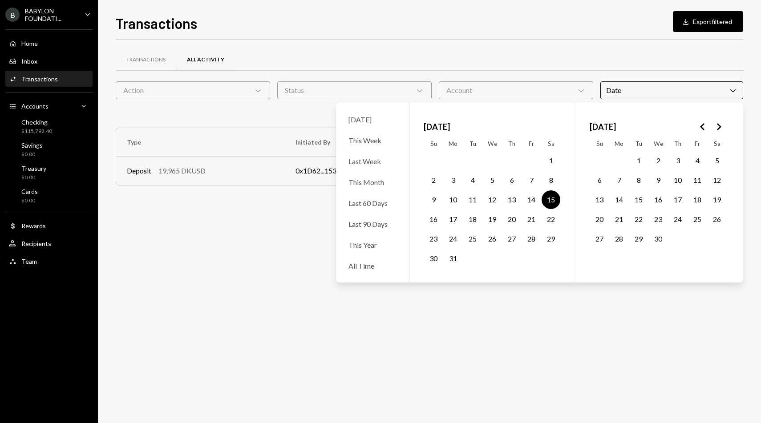
click at [527, 41] on div "Transactions All Activity Action Chevron Down Status Chevron Down Account Chevr…" at bounding box center [430, 122] width 628 height 164
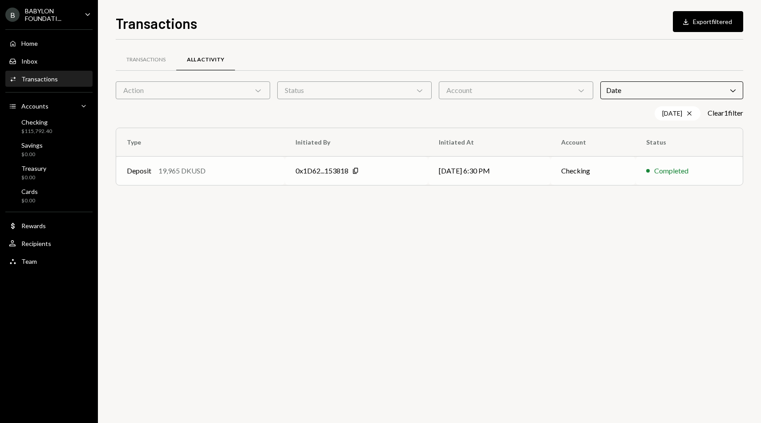
click at [333, 170] on div "0x1D62...153818" at bounding box center [322, 171] width 53 height 11
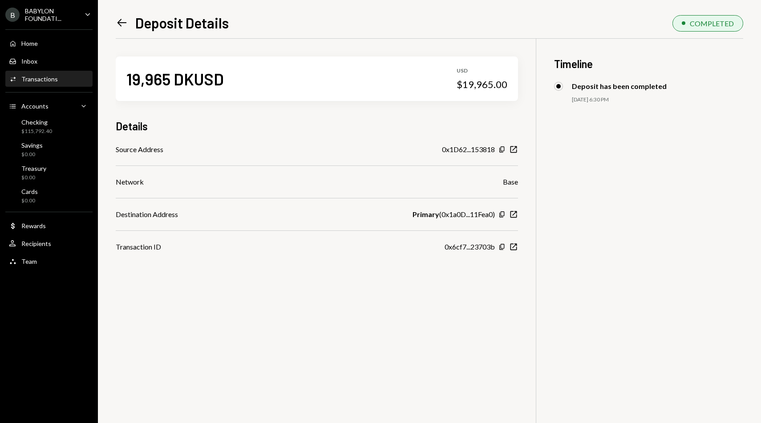
click at [121, 23] on icon "Left Arrow" at bounding box center [122, 22] width 12 height 12
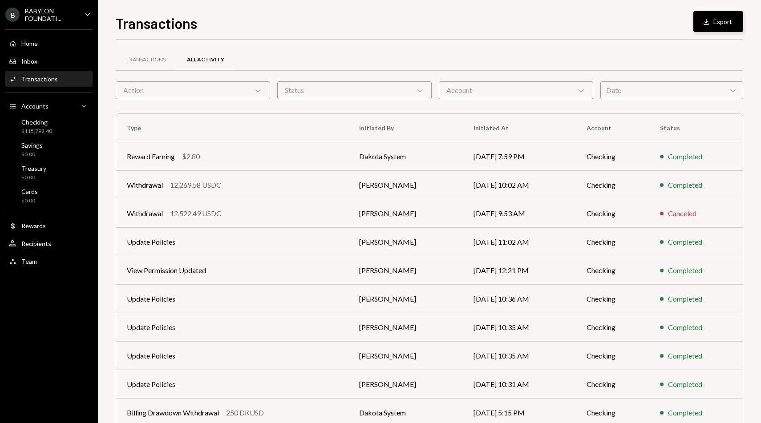
click at [704, 24] on icon "button" at bounding box center [706, 22] width 5 height 6
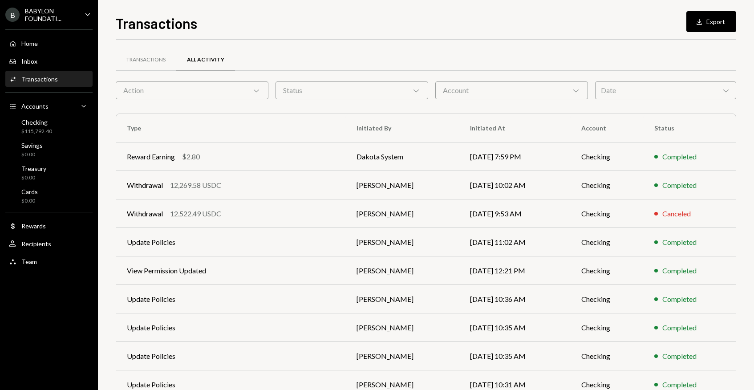
click at [649, 97] on div "Date Chevron Down" at bounding box center [665, 90] width 141 height 18
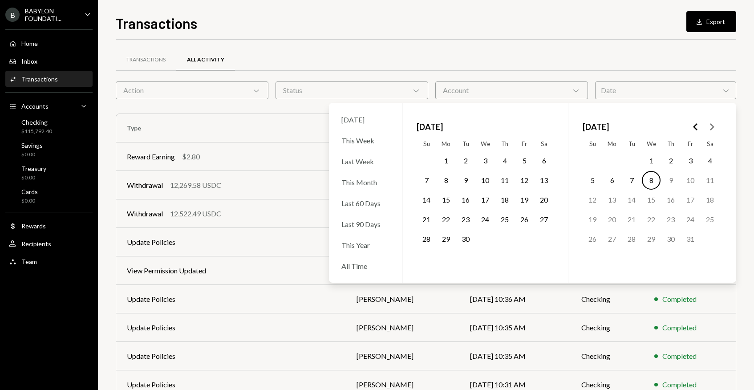
click at [694, 126] on polygon "Go to the Previous Month" at bounding box center [695, 126] width 4 height 7
click at [710, 129] on icon "Go to the Next Month" at bounding box center [711, 127] width 11 height 11
click at [529, 179] on button "9" at bounding box center [524, 180] width 19 height 19
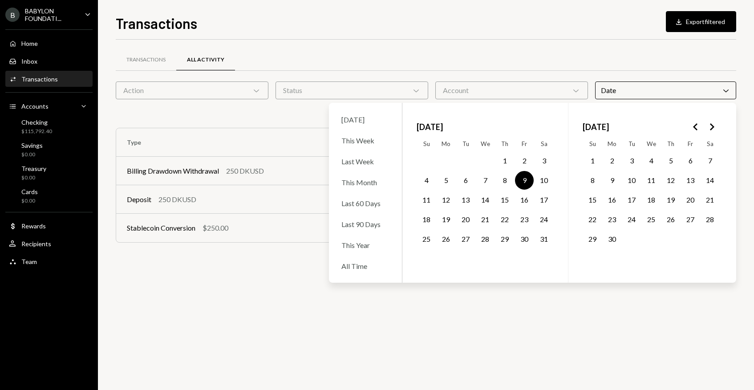
click at [452, 74] on div "Transactions All Activity" at bounding box center [426, 65] width 620 height 33
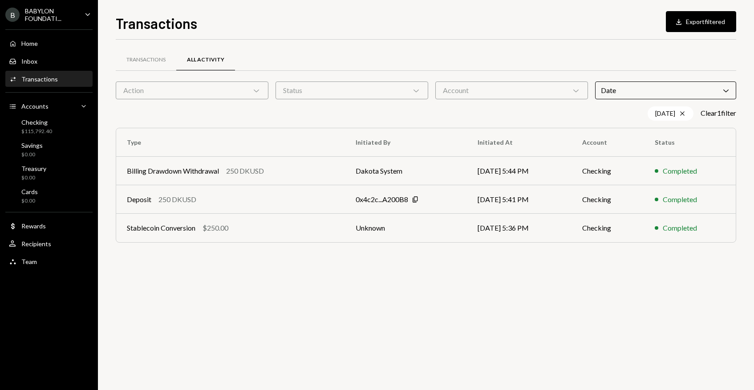
click at [658, 94] on div "Date Chevron Down" at bounding box center [665, 90] width 141 height 18
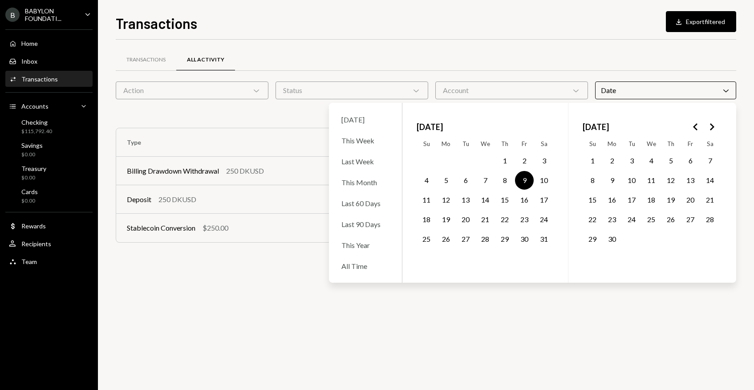
click at [694, 129] on icon "Go to the Previous Month" at bounding box center [695, 127] width 11 height 11
click at [616, 179] on button "3" at bounding box center [612, 180] width 19 height 19
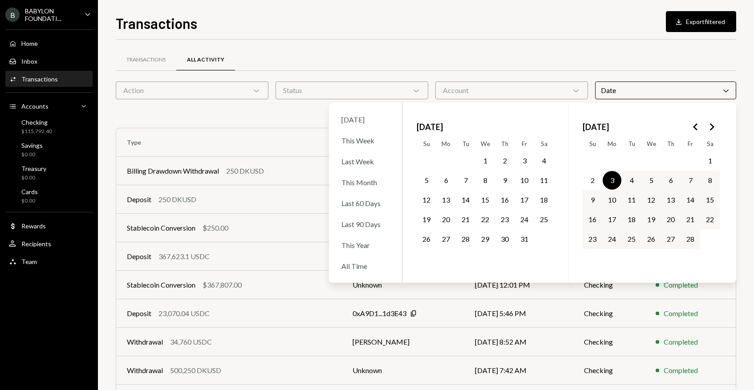
click at [457, 74] on div "Transactions All Activity" at bounding box center [426, 65] width 620 height 33
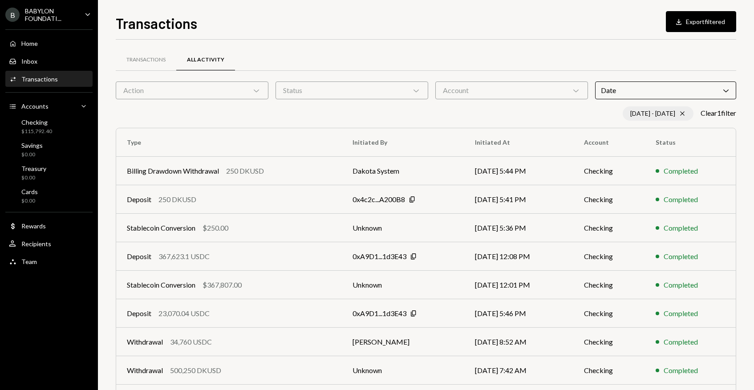
click at [661, 109] on div "[DATE] - [DATE] Cross" at bounding box center [658, 113] width 71 height 14
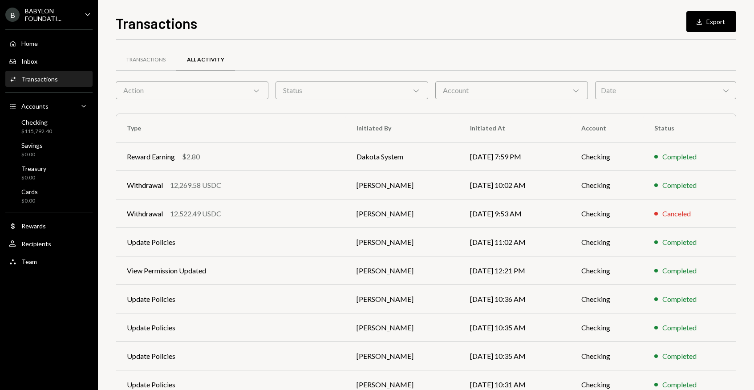
click at [639, 91] on div "Date Chevron Down" at bounding box center [665, 90] width 141 height 18
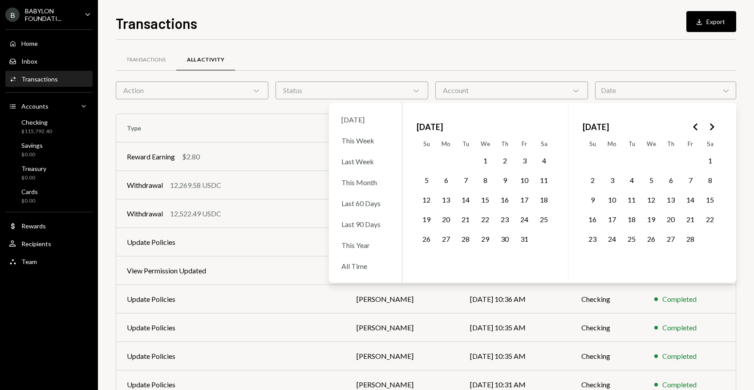
click at [616, 182] on button "3" at bounding box center [612, 180] width 19 height 19
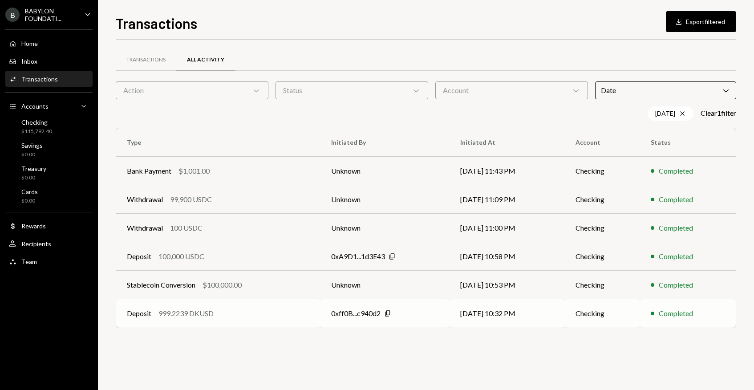
click at [210, 315] on div "999.2239 DKUSD" at bounding box center [185, 313] width 55 height 11
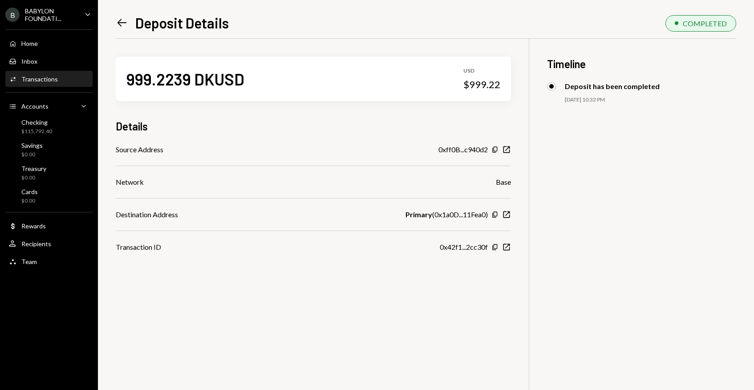
click at [124, 23] on icon at bounding box center [122, 23] width 9 height 8
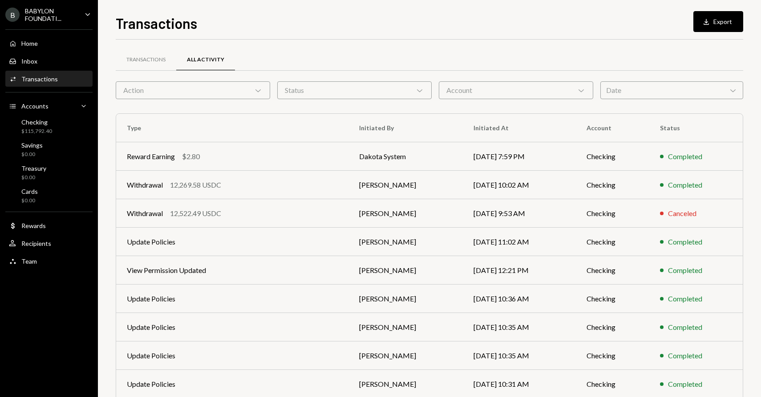
click at [633, 94] on div "Date Chevron Down" at bounding box center [671, 90] width 143 height 18
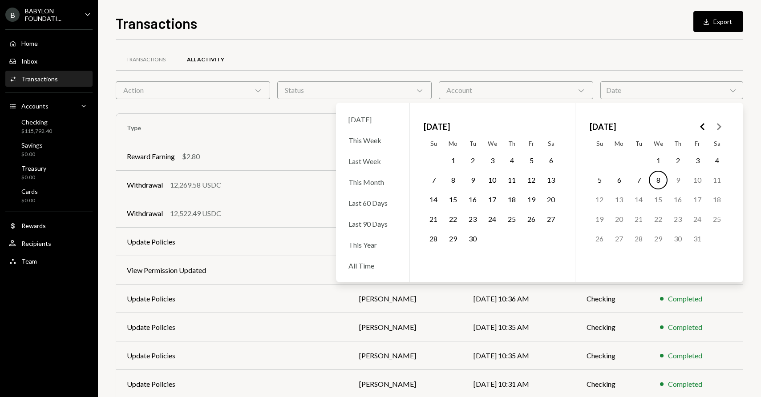
click at [706, 126] on icon "Go to the Previous Month" at bounding box center [702, 127] width 11 height 11
click at [657, 180] on button "6" at bounding box center [658, 180] width 19 height 19
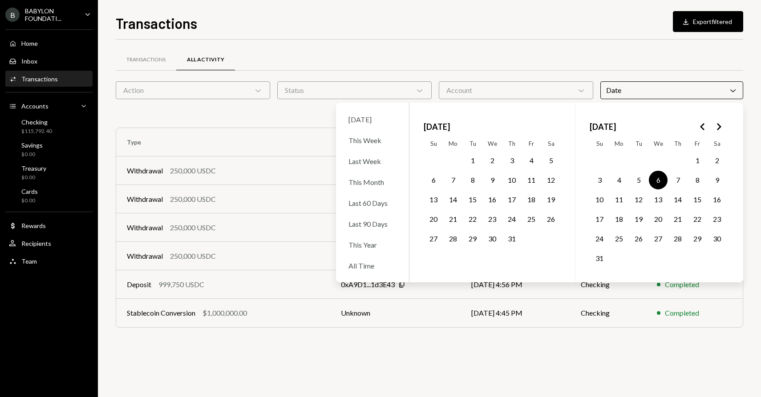
click at [479, 50] on div "Transactions All Activity" at bounding box center [430, 60] width 628 height 23
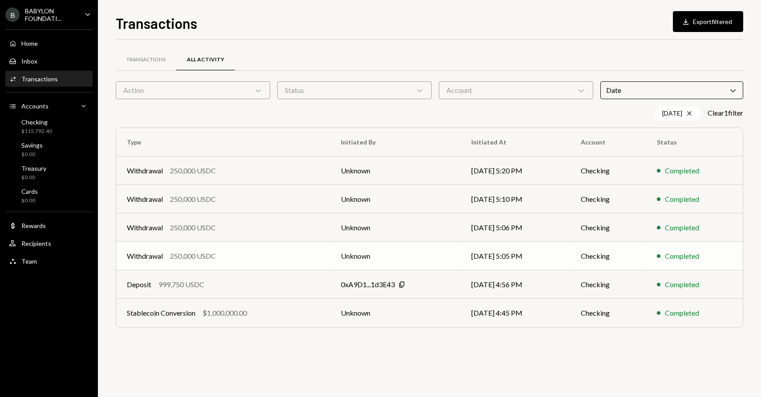
click at [202, 256] on div "250,000 USDC" at bounding box center [193, 256] width 46 height 11
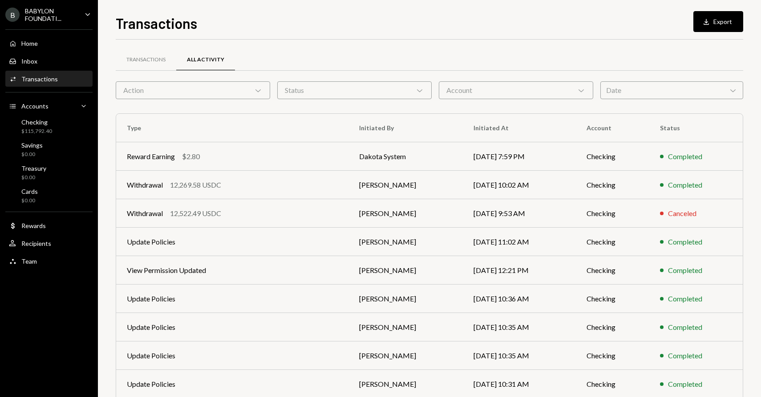
click at [682, 92] on div "Date Chevron Down" at bounding box center [671, 90] width 143 height 18
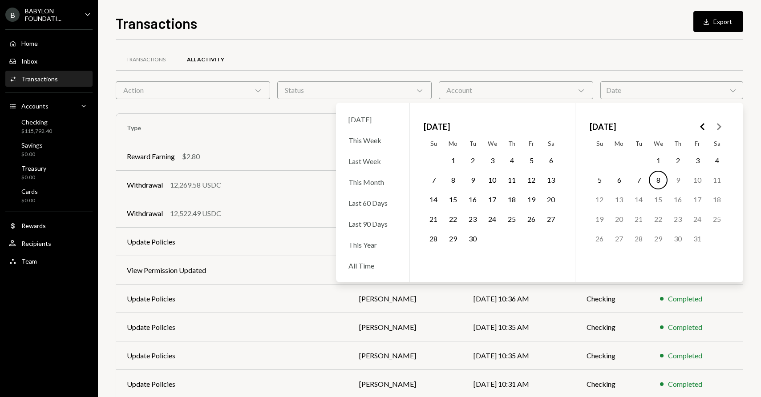
click at [701, 129] on icon "Go to the Previous Month" at bounding box center [702, 127] width 11 height 11
click at [473, 242] on button "25" at bounding box center [472, 239] width 19 height 19
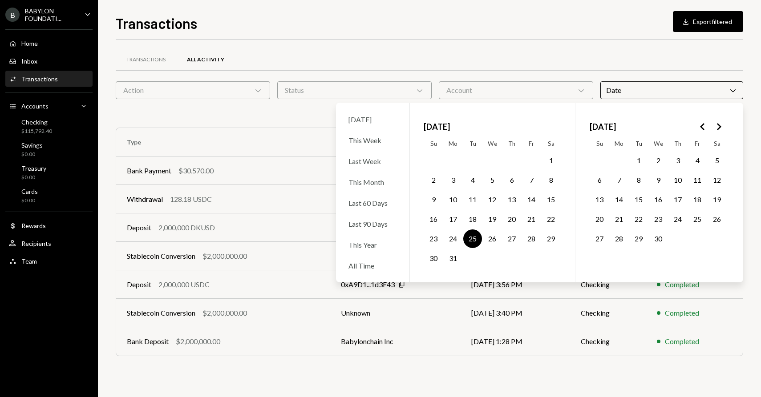
click at [410, 54] on div "Transactions All Activity" at bounding box center [430, 60] width 628 height 23
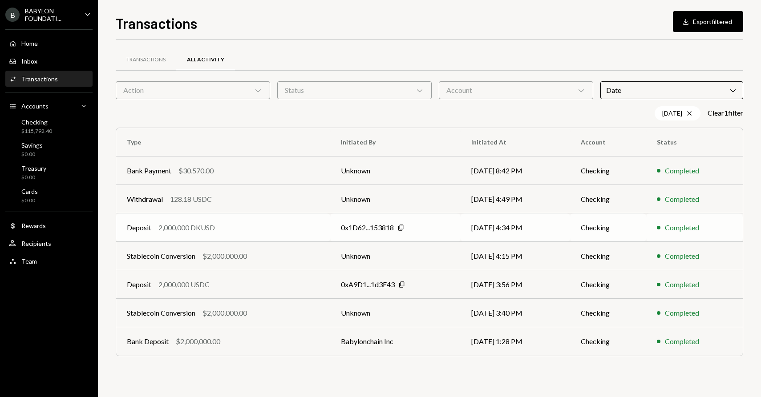
click at [189, 229] on div "2,000,000 DKUSD" at bounding box center [186, 228] width 57 height 11
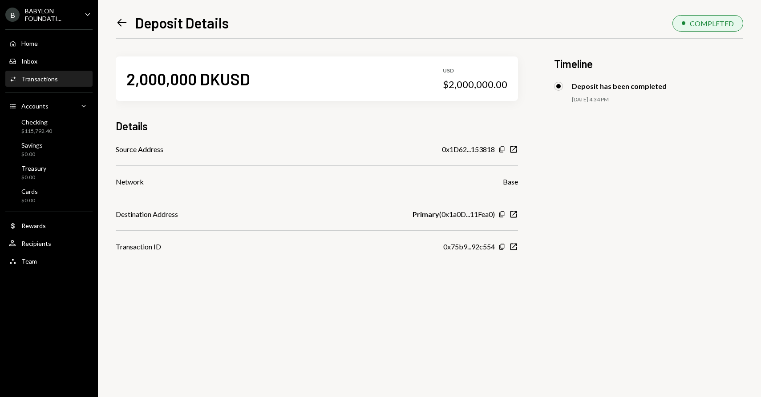
click at [119, 25] on icon "Left Arrow" at bounding box center [122, 22] width 12 height 12
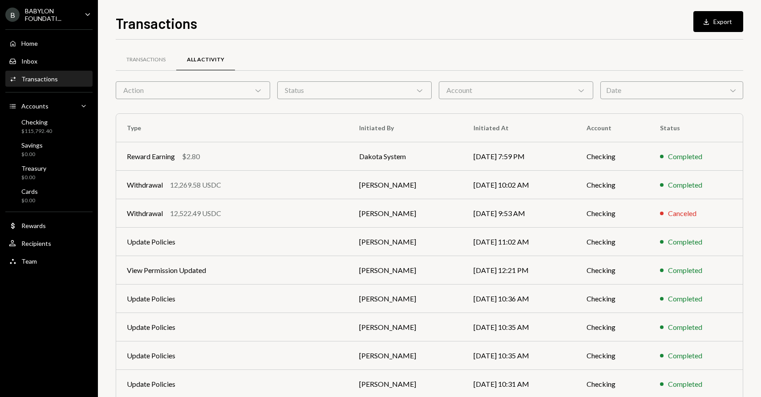
click at [629, 97] on div "Date Chevron Down" at bounding box center [671, 90] width 143 height 18
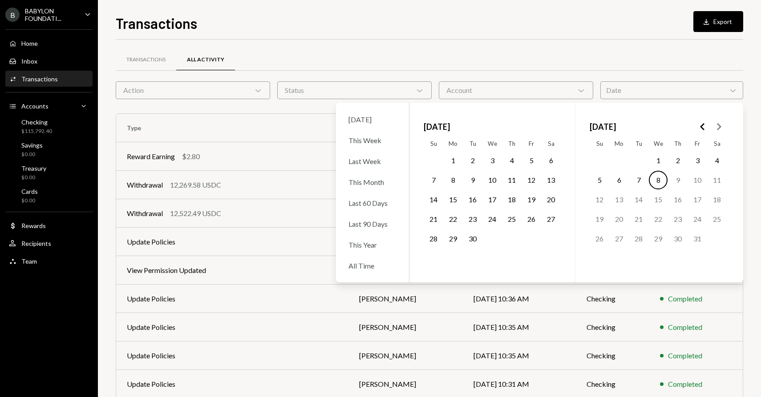
click at [704, 128] on icon "Go to the Previous Month" at bounding box center [702, 127] width 11 height 11
click at [704, 127] on icon "Go to the Previous Month" at bounding box center [702, 127] width 11 height 11
click at [703, 126] on icon "Go to the Previous Month" at bounding box center [702, 127] width 11 height 11
click at [471, 239] on button "25" at bounding box center [472, 239] width 19 height 19
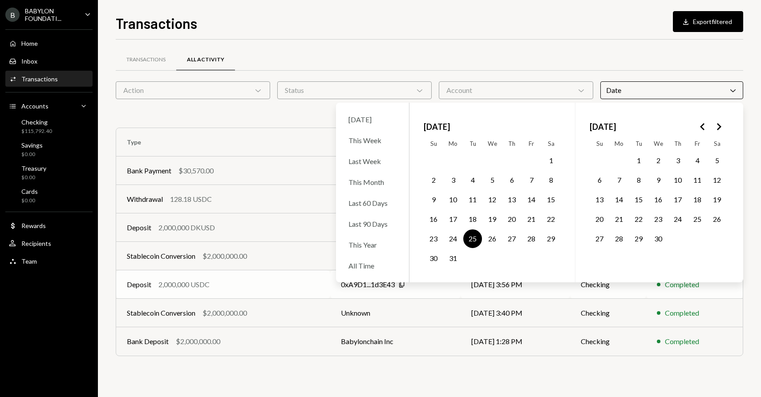
click at [197, 284] on div "2,000,000 USDC" at bounding box center [183, 285] width 51 height 11
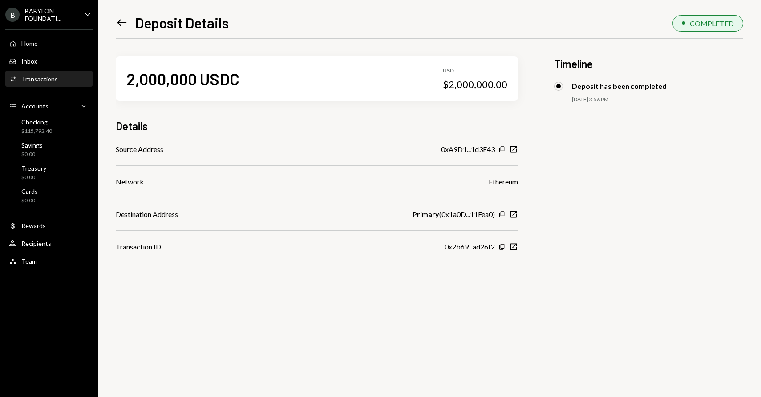
click at [122, 24] on icon "Left Arrow" at bounding box center [122, 22] width 12 height 12
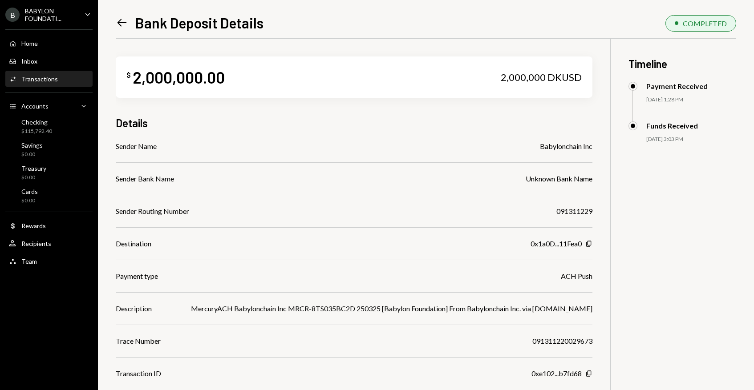
click at [126, 21] on icon "Left Arrow" at bounding box center [122, 22] width 12 height 12
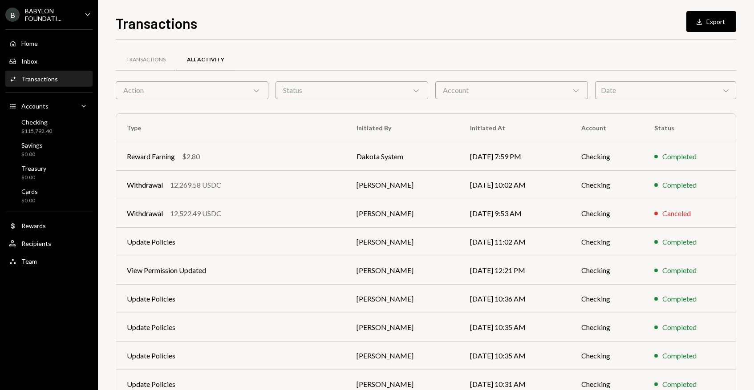
click at [622, 100] on div "Transactions All Activity Action Chevron Down Status Chevron Down Account Chevr…" at bounding box center [426, 259] width 620 height 411
click at [620, 93] on div "Date Chevron Down" at bounding box center [665, 90] width 141 height 18
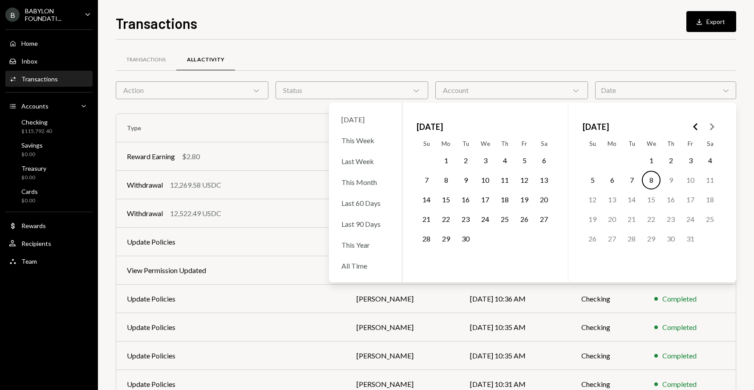
click at [694, 128] on icon "Go to the Previous Month" at bounding box center [695, 127] width 11 height 11
click at [691, 126] on icon "Go to the Previous Month" at bounding box center [695, 127] width 11 height 11
click at [636, 178] on button "8" at bounding box center [631, 180] width 19 height 19
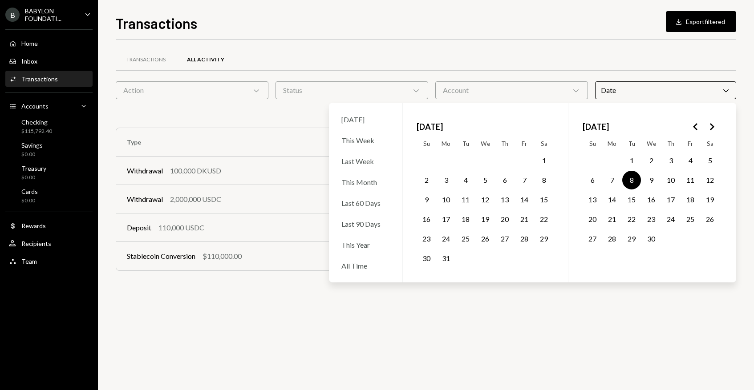
click at [505, 50] on div "Transactions All Activity" at bounding box center [426, 60] width 620 height 23
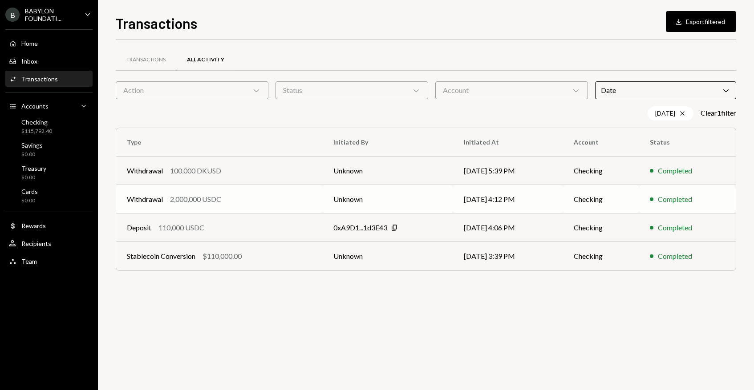
click at [199, 197] on div "2,000,000 USDC" at bounding box center [195, 199] width 51 height 11
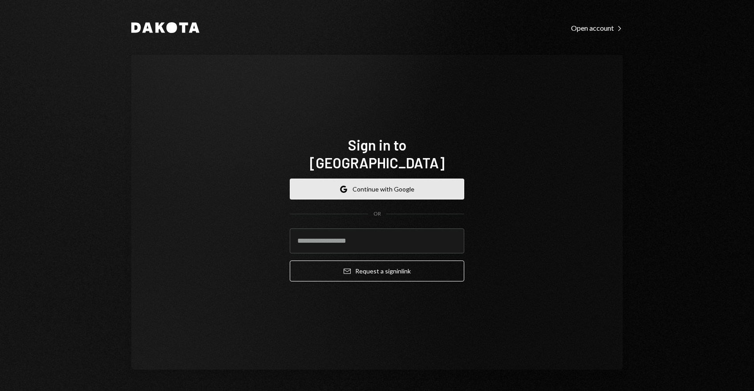
click at [393, 179] on button "Google Continue with Google" at bounding box center [377, 188] width 174 height 21
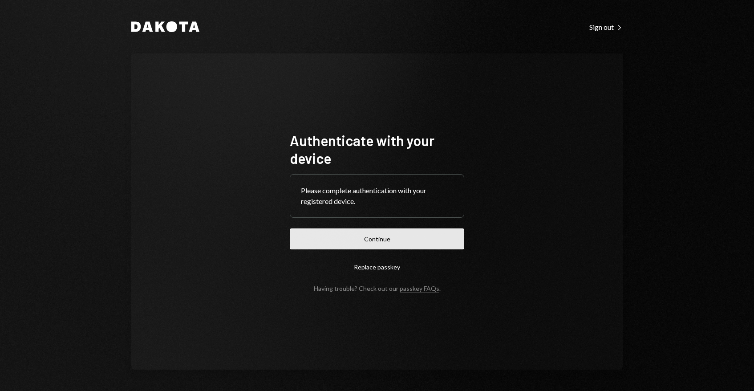
click at [399, 240] on button "Continue" at bounding box center [377, 238] width 174 height 21
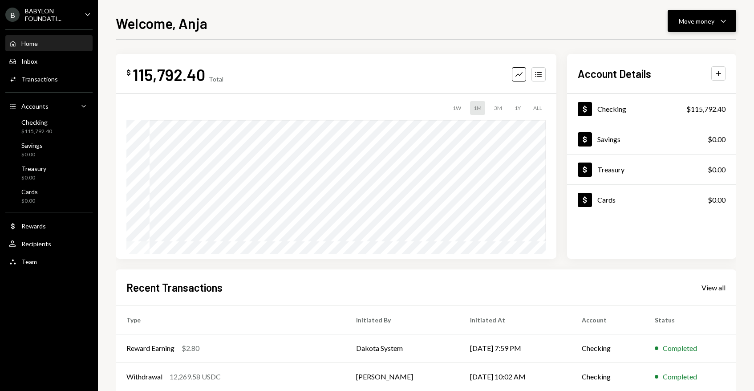
click at [681, 27] on button "Move money Caret Down" at bounding box center [702, 21] width 69 height 22
click at [672, 50] on div "Send" at bounding box center [694, 47] width 65 height 9
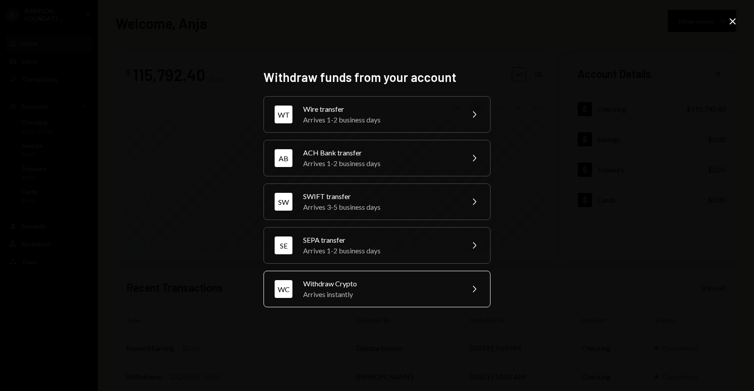
click at [363, 288] on div "Withdraw Crypto" at bounding box center [380, 283] width 155 height 11
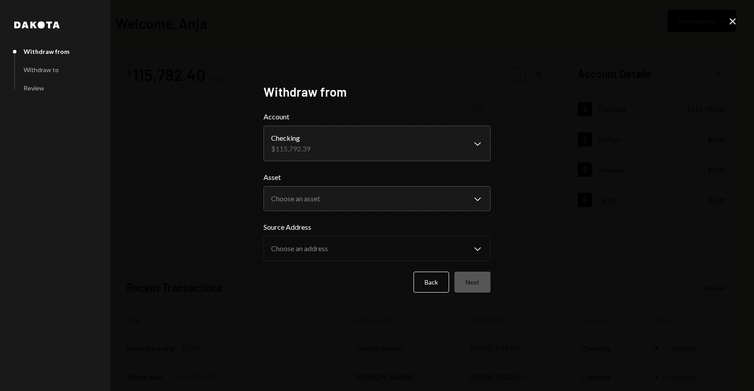
click at [337, 144] on body "**********" at bounding box center [377, 195] width 754 height 391
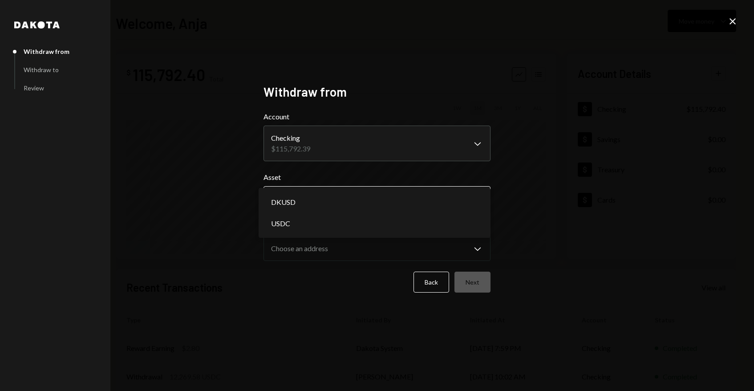
click at [311, 202] on body "**********" at bounding box center [377, 195] width 754 height 391
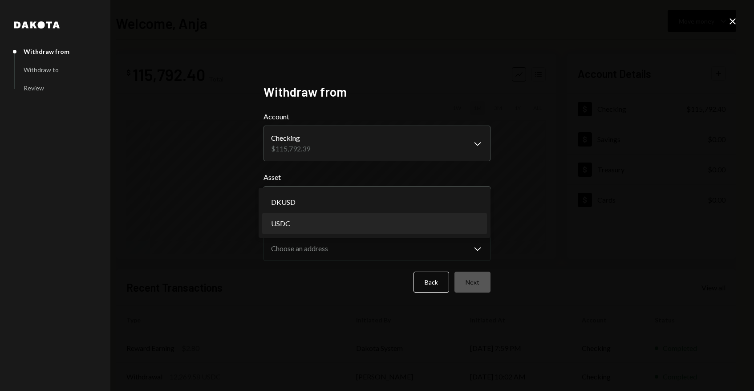
select select "****"
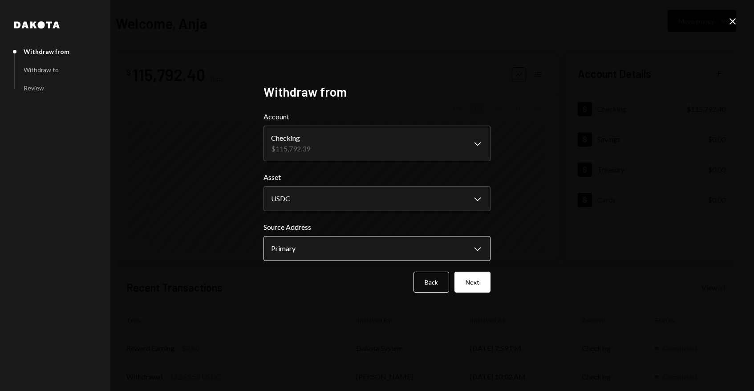
click at [324, 255] on body "**********" at bounding box center [377, 195] width 754 height 391
click at [735, 20] on icon "Close" at bounding box center [732, 21] width 11 height 11
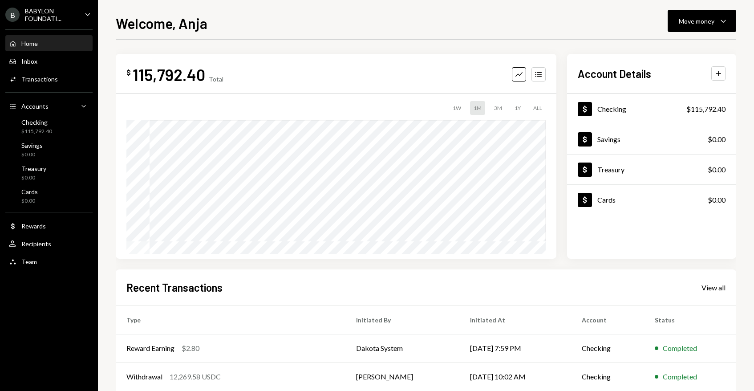
click at [53, 19] on div "BABYLON FOUNDATI..." at bounding box center [51, 14] width 53 height 15
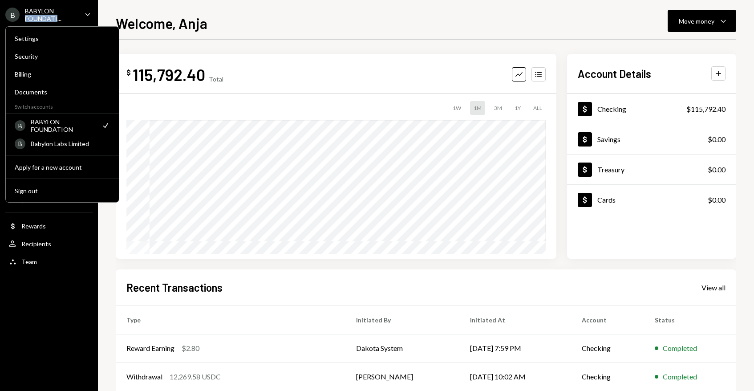
click at [53, 19] on div "BABYLON FOUNDATI..." at bounding box center [51, 14] width 53 height 15
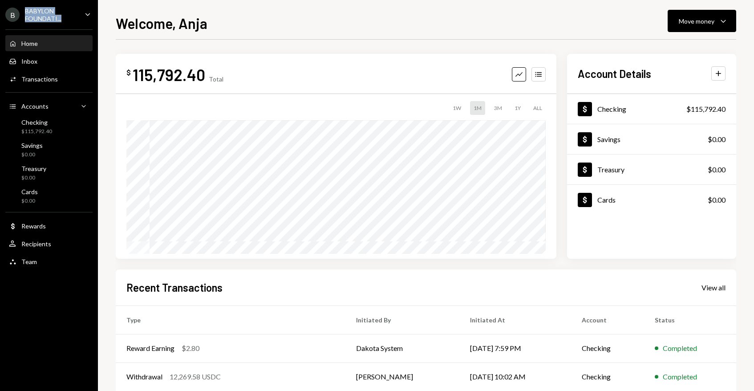
click at [53, 19] on div "BABYLON FOUNDATI..." at bounding box center [51, 14] width 53 height 15
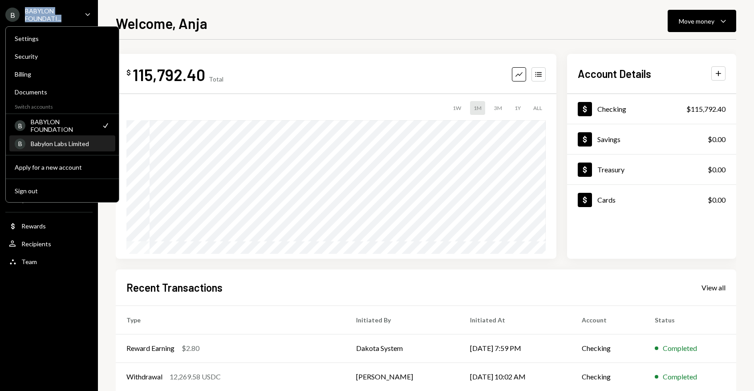
click at [41, 144] on div "Babylon Labs Limited" at bounding box center [70, 144] width 79 height 8
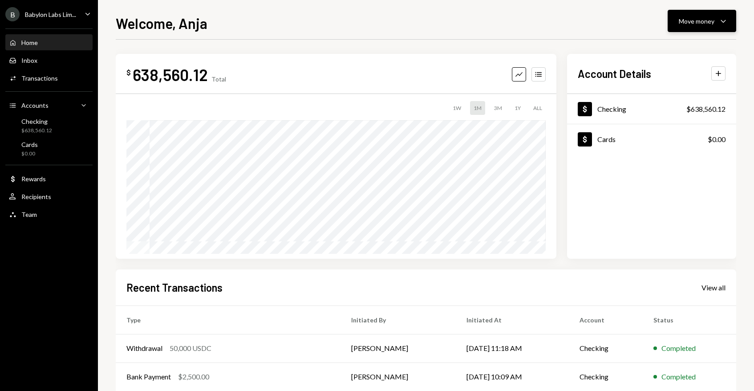
click at [691, 25] on div "Move money Caret Down" at bounding box center [702, 21] width 46 height 11
click at [673, 52] on div "Send" at bounding box center [694, 47] width 65 height 9
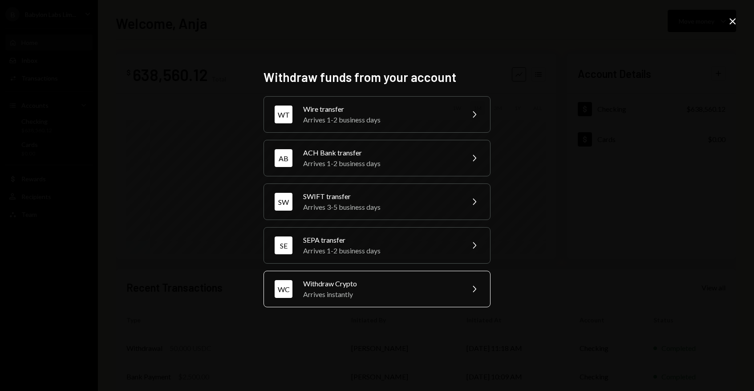
click at [386, 289] on div "Arrives instantly" at bounding box center [380, 294] width 155 height 11
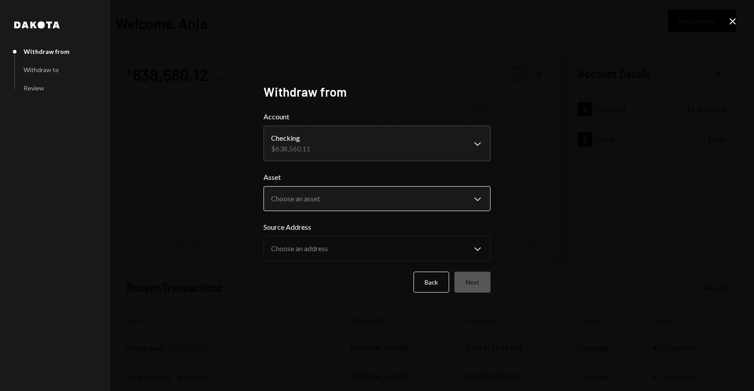
click at [315, 200] on body "**********" at bounding box center [377, 195] width 754 height 391
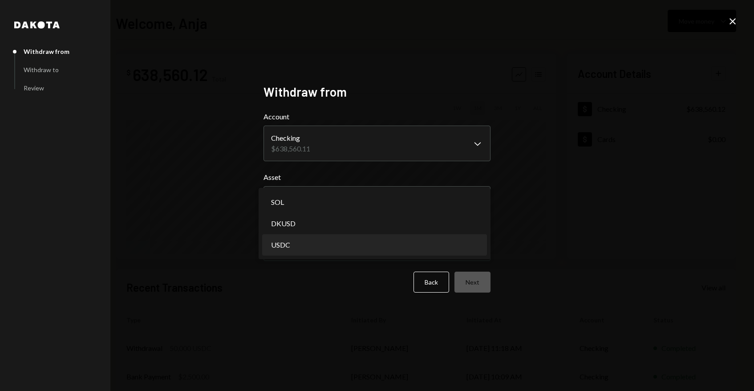
select select "****"
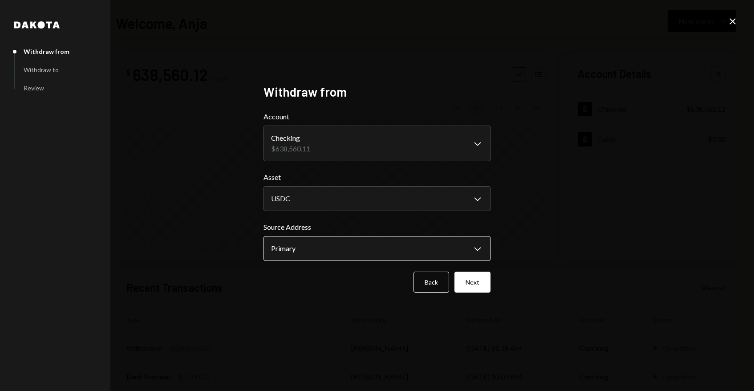
click at [279, 254] on body "**********" at bounding box center [377, 195] width 754 height 391
click at [474, 283] on button "Next" at bounding box center [472, 282] width 36 height 21
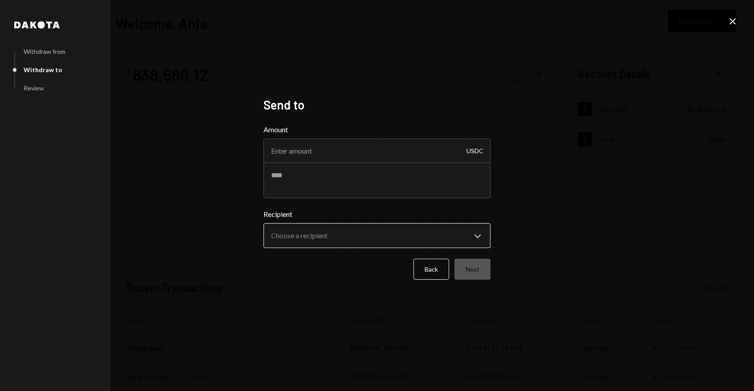
click at [328, 223] on button "Choose a recipient Chevron Down" at bounding box center [377, 235] width 227 height 25
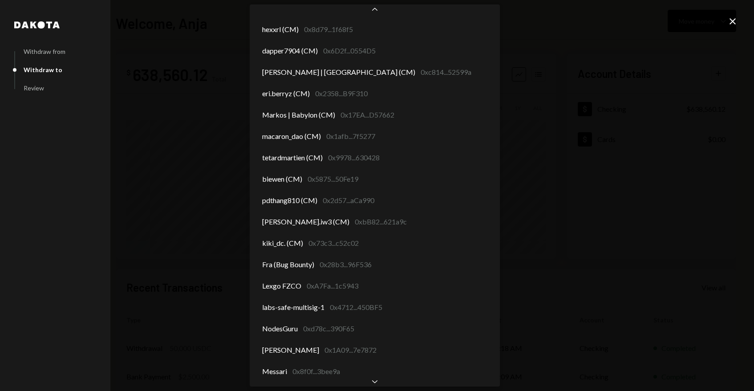
scroll to position [1187, 0]
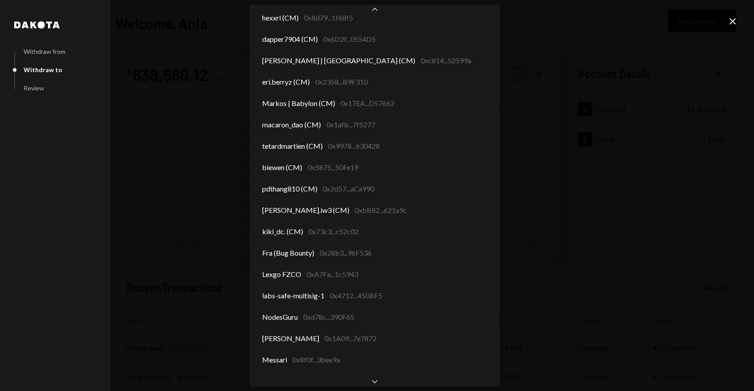
select select "**********"
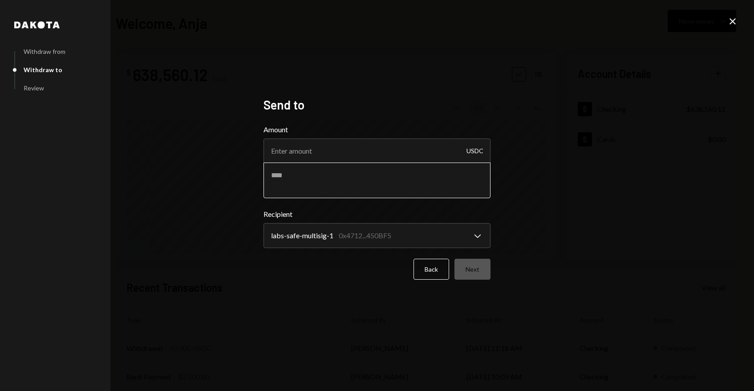
click at [295, 175] on textarea at bounding box center [377, 180] width 227 height 36
type textarea "**********"
click at [317, 151] on input "Amount" at bounding box center [377, 150] width 227 height 25
type input "150000"
click at [483, 269] on button "Next" at bounding box center [472, 269] width 36 height 21
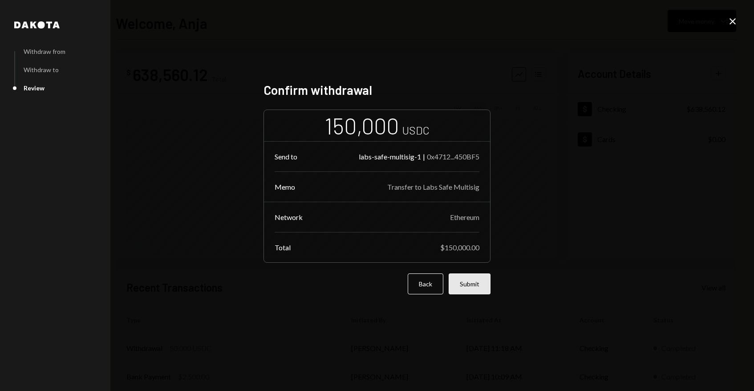
click at [469, 285] on button "Submit" at bounding box center [470, 283] width 42 height 21
click at [733, 20] on icon "Close" at bounding box center [732, 21] width 11 height 11
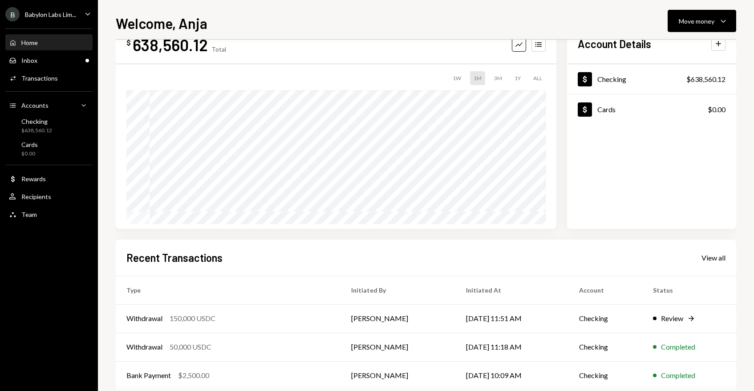
scroll to position [30, 0]
click at [42, 55] on div "Inbox Inbox" at bounding box center [49, 60] width 80 height 15
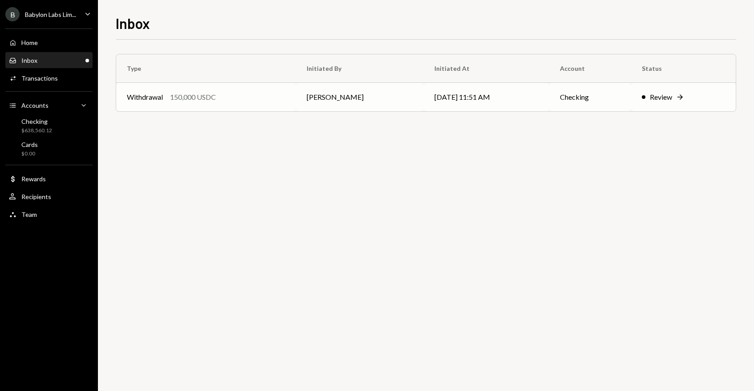
click at [285, 93] on div "Withdrawal 150,000 USDC" at bounding box center [206, 97] width 158 height 11
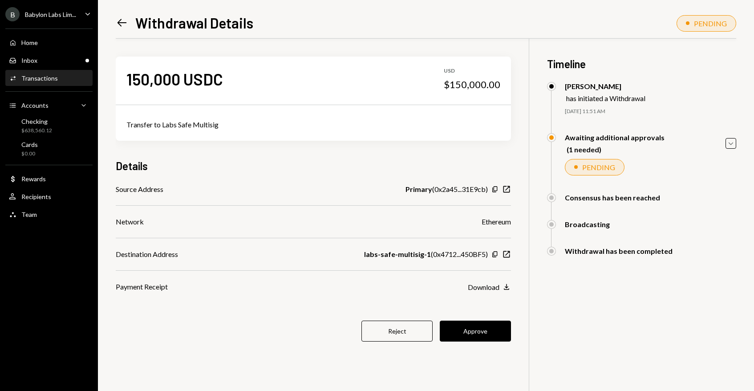
scroll to position [39, 0]
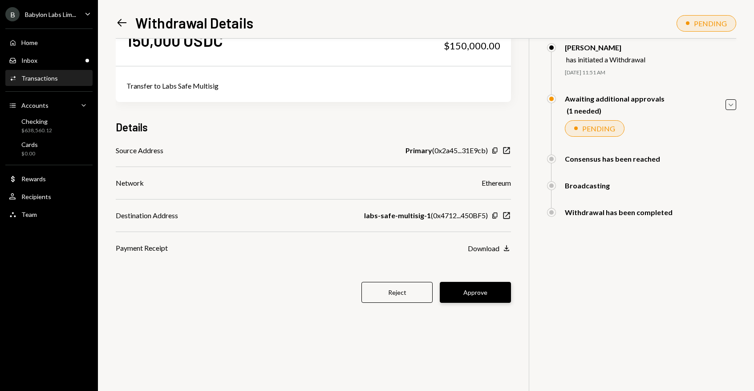
click at [482, 290] on button "Approve" at bounding box center [475, 292] width 71 height 21
click at [731, 103] on icon "Caret Down" at bounding box center [731, 105] width 10 height 10
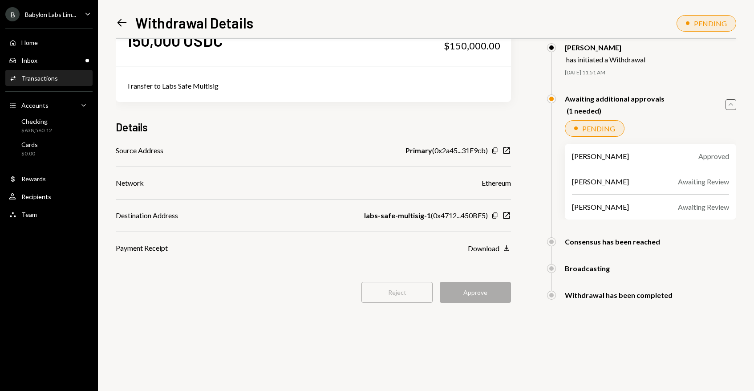
click at [116, 21] on icon "Left Arrow" at bounding box center [122, 22] width 12 height 12
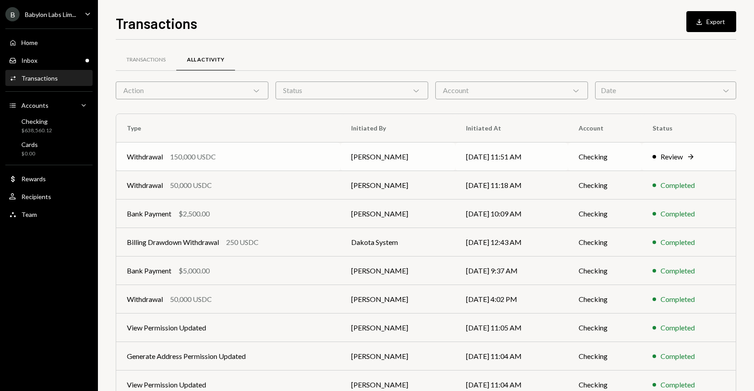
click at [194, 154] on div "150,000 USDC" at bounding box center [193, 156] width 46 height 11
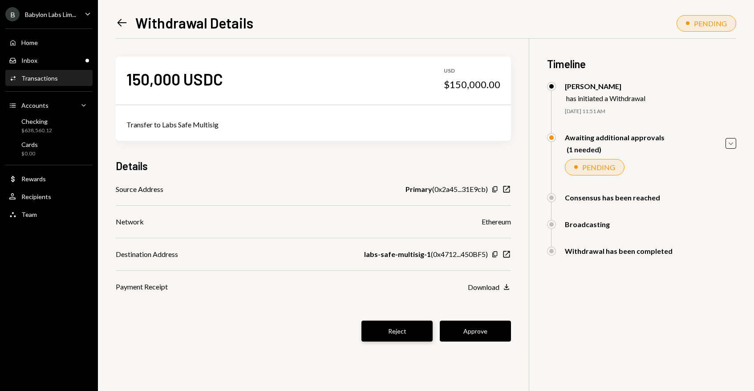
click at [394, 331] on button "Reject" at bounding box center [396, 330] width 71 height 21
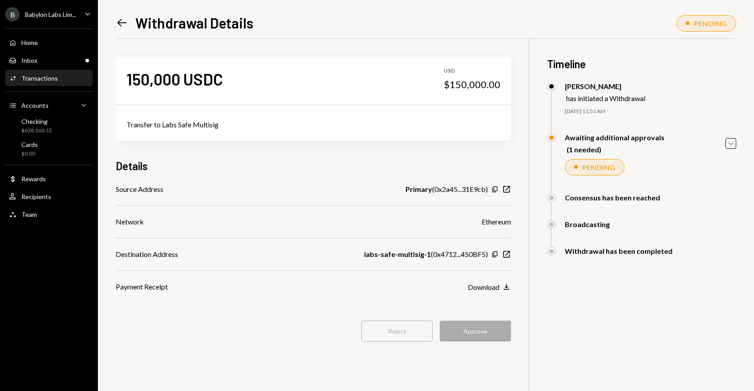
click at [114, 21] on div "Left Arrow Withdrawal Details PENDING 150,000 USDC USD $150,000.00 Transfer to …" at bounding box center [426, 195] width 656 height 391
click at [118, 21] on icon at bounding box center [122, 23] width 9 height 8
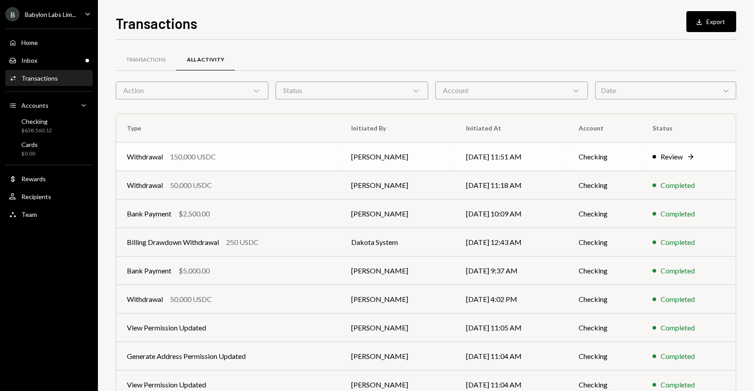
click at [328, 155] on div "Withdrawal 150,000 USDC" at bounding box center [228, 156] width 203 height 11
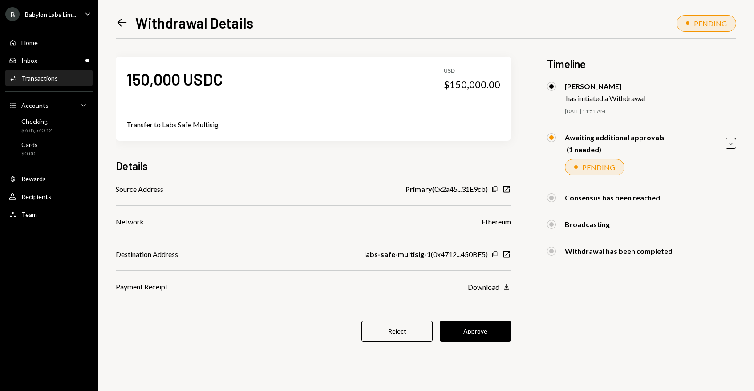
scroll to position [39, 0]
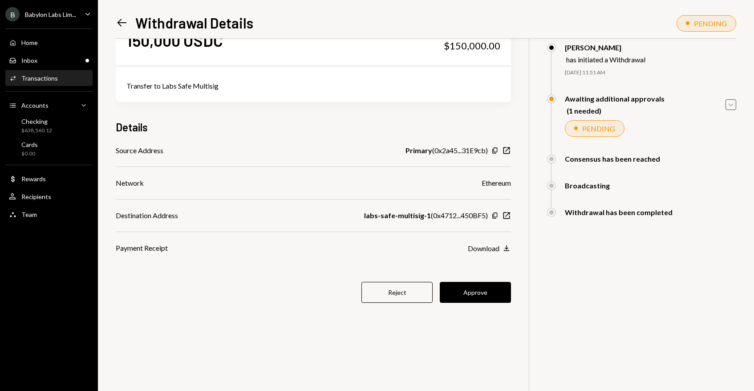
click at [729, 103] on icon "Caret Down" at bounding box center [731, 105] width 10 height 10
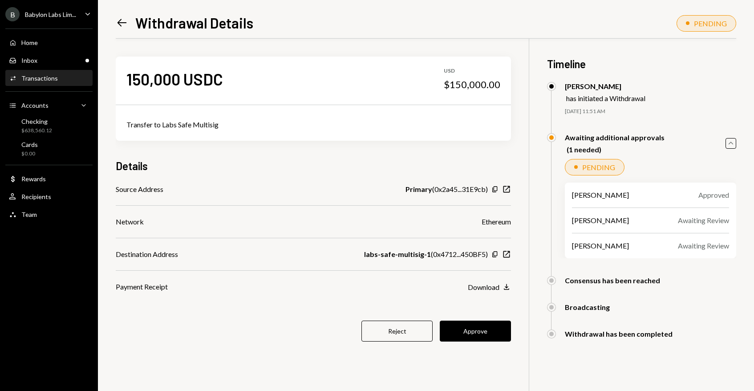
scroll to position [39, 0]
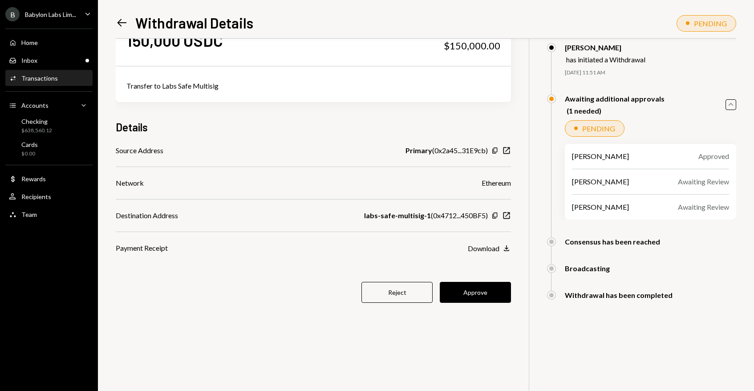
click at [119, 23] on icon at bounding box center [122, 23] width 9 height 8
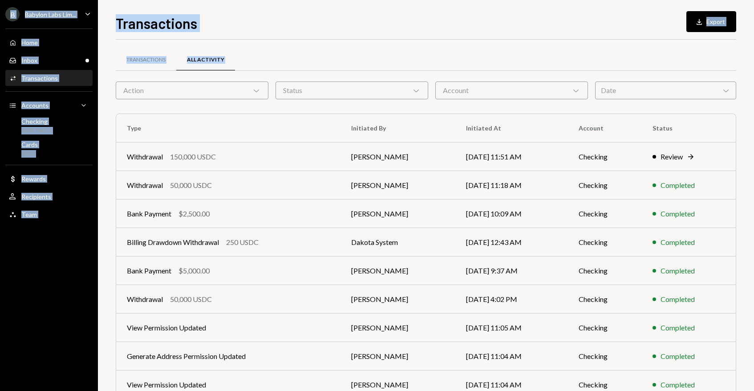
drag, startPoint x: 261, startPoint y: 101, endPoint x: 228, endPoint y: -24, distance: 129.0
click at [228, 0] on html "B Babylon Labs Lim... Caret Down Home Home Inbox Inbox Activities Transactions …" at bounding box center [377, 195] width 754 height 391
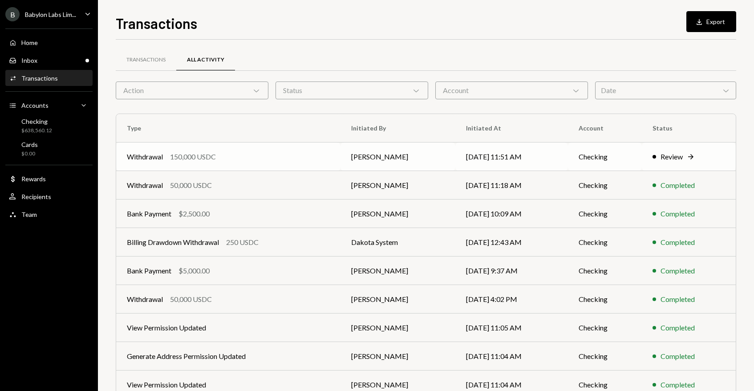
click at [238, 153] on div "Withdrawal 150,000 USDC" at bounding box center [228, 156] width 203 height 11
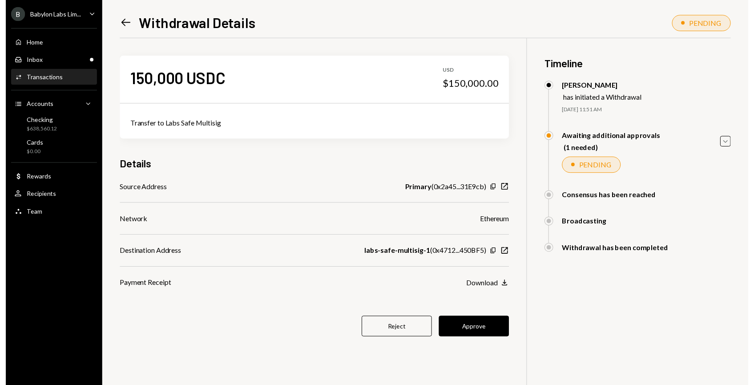
scroll to position [39, 0]
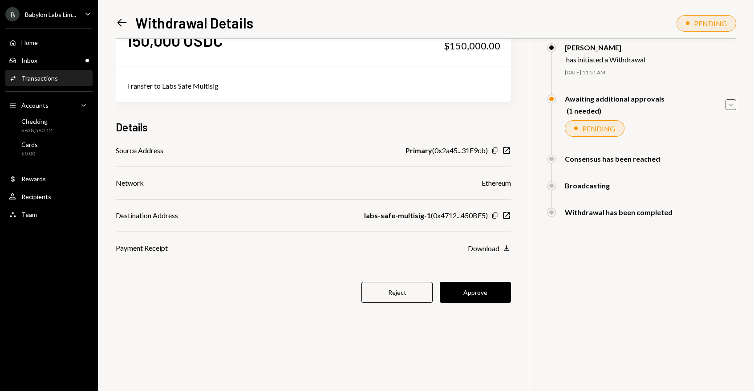
click at [728, 105] on icon "Caret Down" at bounding box center [731, 105] width 10 height 10
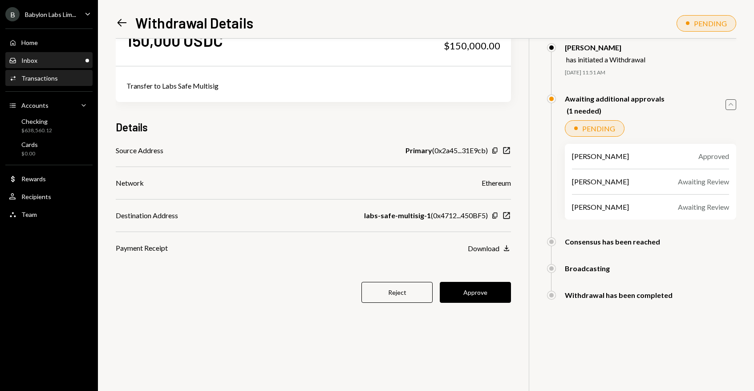
click at [57, 63] on div "Inbox Inbox" at bounding box center [49, 61] width 80 height 8
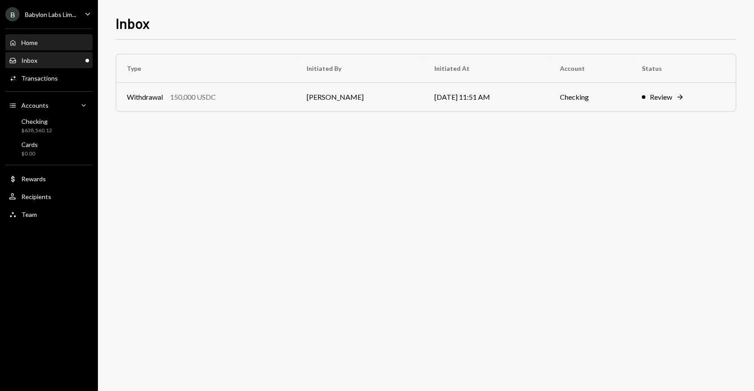
click at [66, 45] on div "Home Home" at bounding box center [49, 43] width 80 height 8
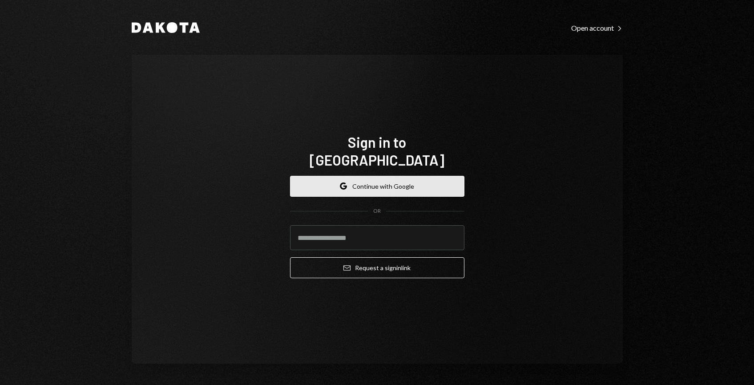
click at [372, 179] on button "Google Continue with Google" at bounding box center [377, 186] width 174 height 21
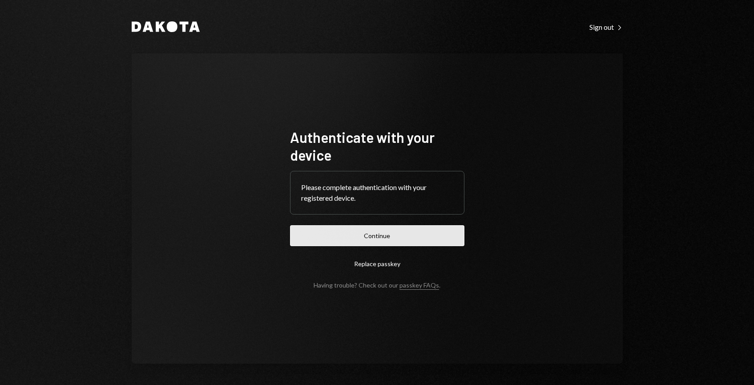
click at [369, 240] on button "Continue" at bounding box center [377, 235] width 174 height 21
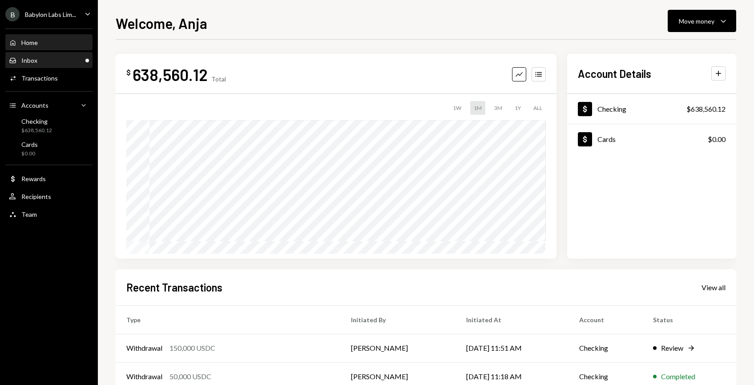
click at [53, 66] on div "Inbox Inbox" at bounding box center [49, 60] width 80 height 15
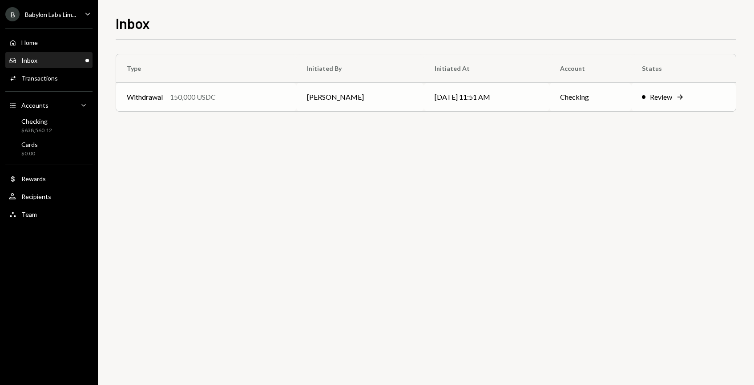
click at [481, 95] on td "[DATE] 11:51 AM" at bounding box center [487, 97] width 126 height 28
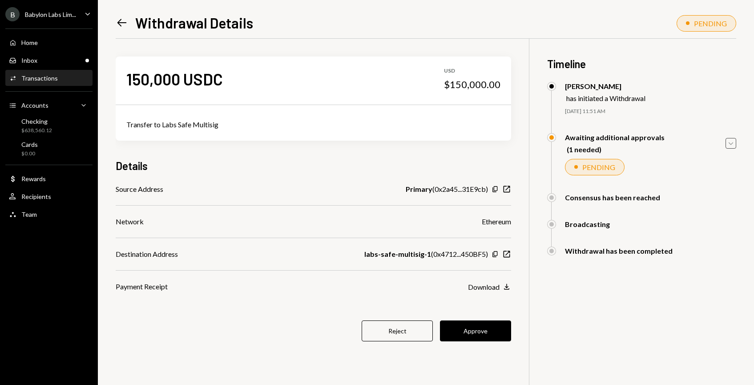
click at [728, 145] on icon "Caret Down" at bounding box center [731, 143] width 10 height 10
